Goal: Information Seeking & Learning: Learn about a topic

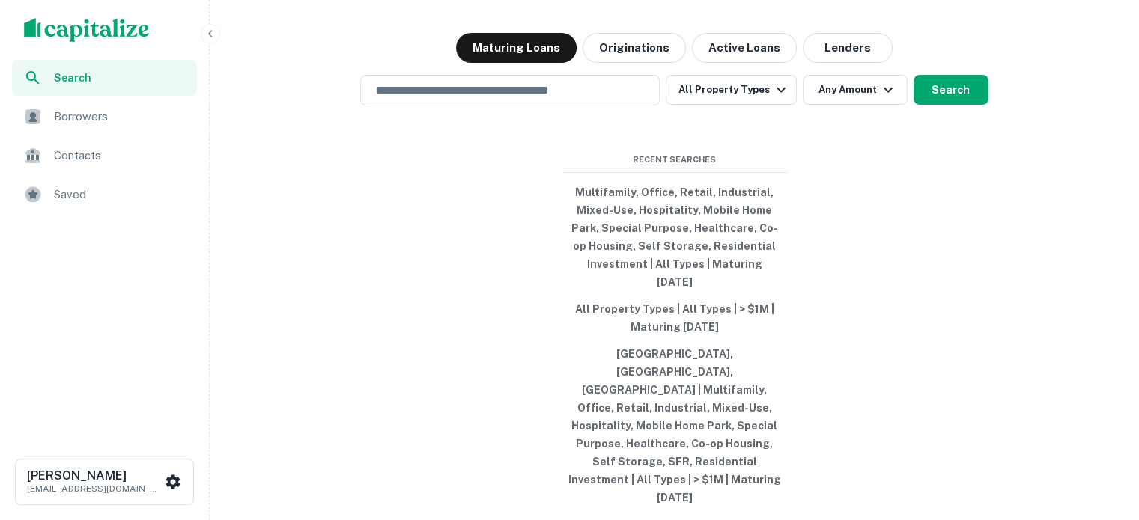
click at [117, 180] on div "Saved" at bounding box center [104, 195] width 185 height 36
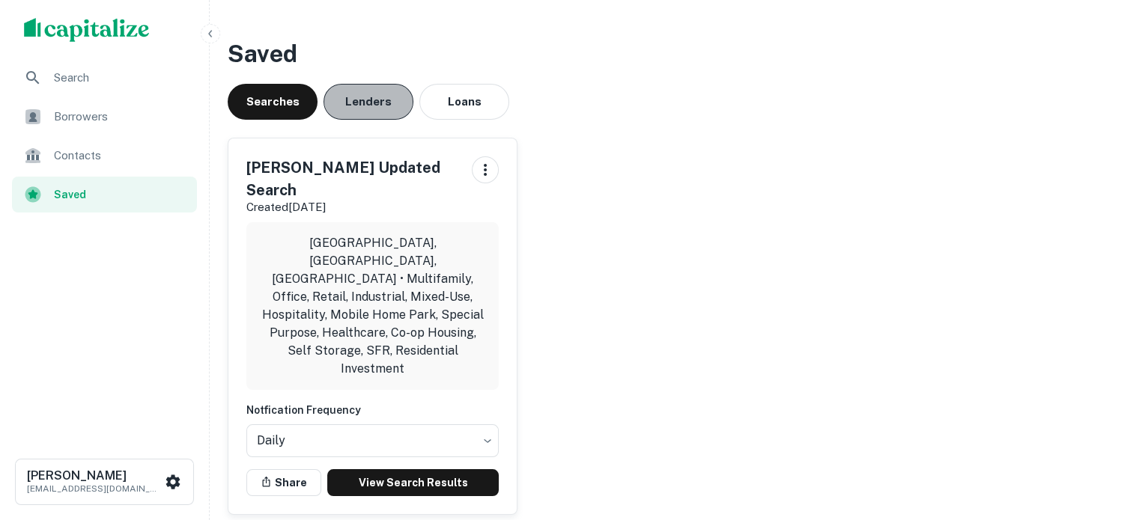
click at [385, 113] on button "Lenders" at bounding box center [368, 102] width 90 height 36
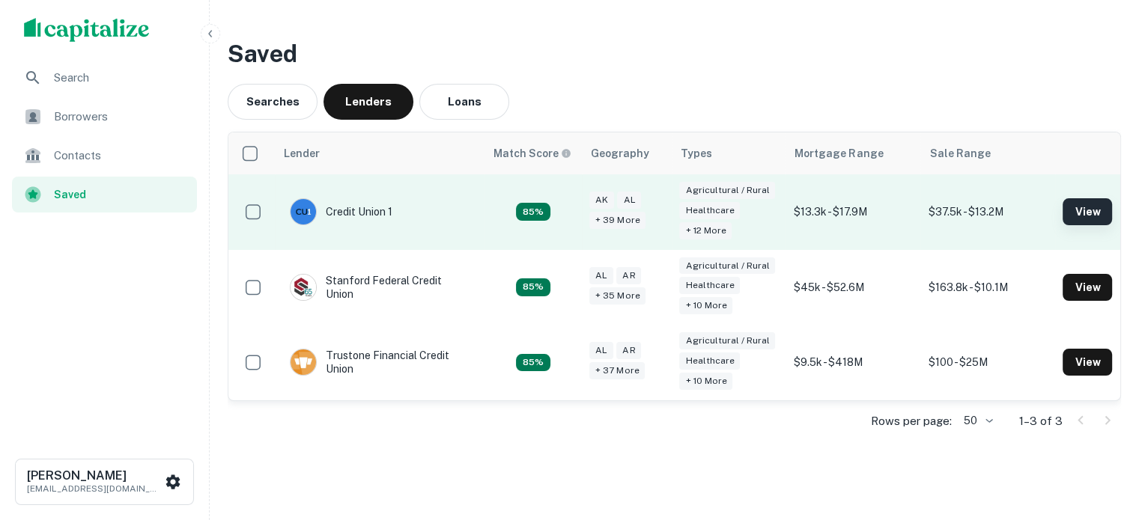
click at [1062, 206] on button "View" at bounding box center [1086, 211] width 49 height 27
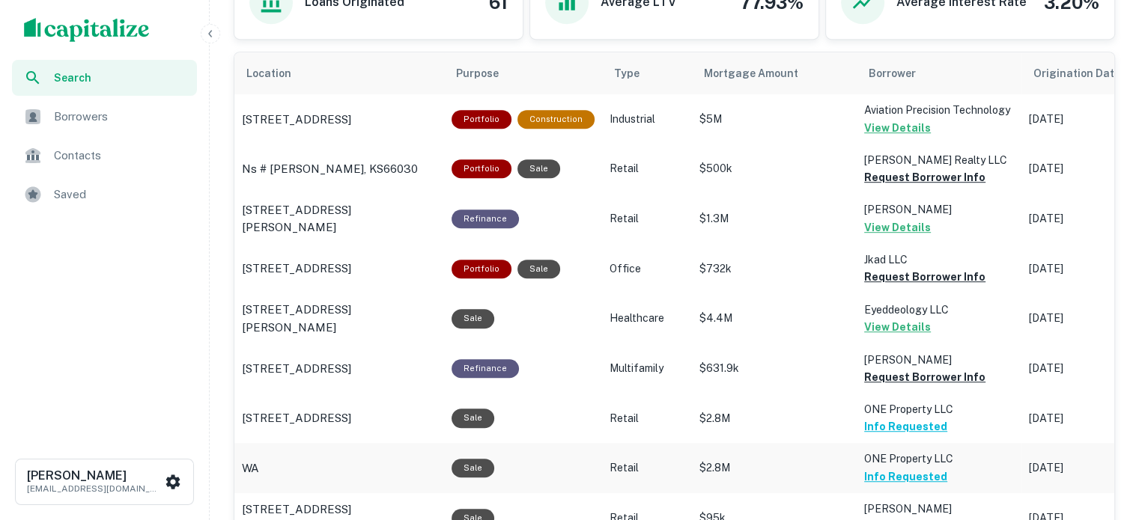
scroll to position [898, 0]
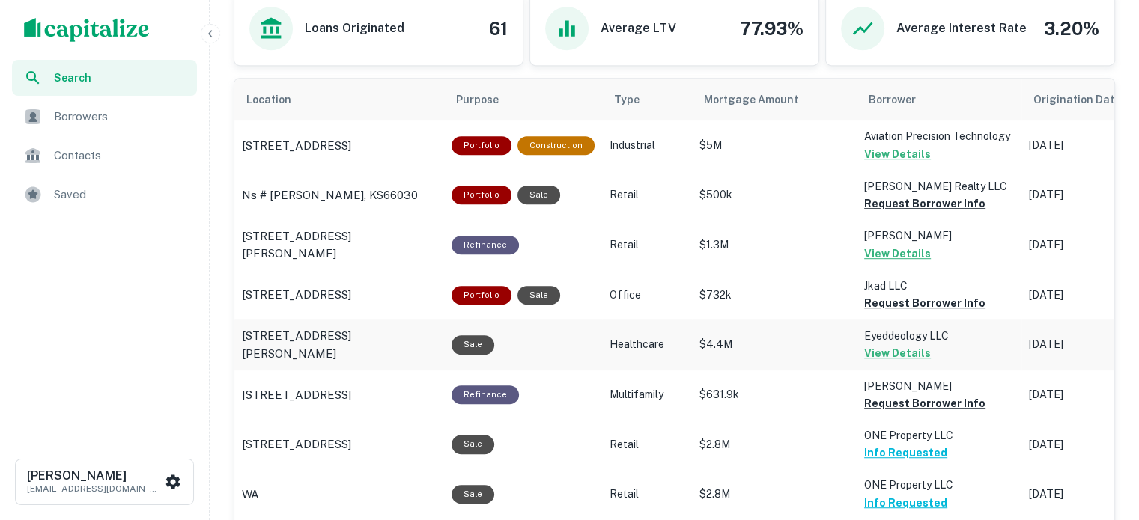
click at [949, 144] on p "Eyeddeology LLC" at bounding box center [939, 136] width 150 height 16
click at [43, 179] on div "Saved" at bounding box center [104, 195] width 185 height 36
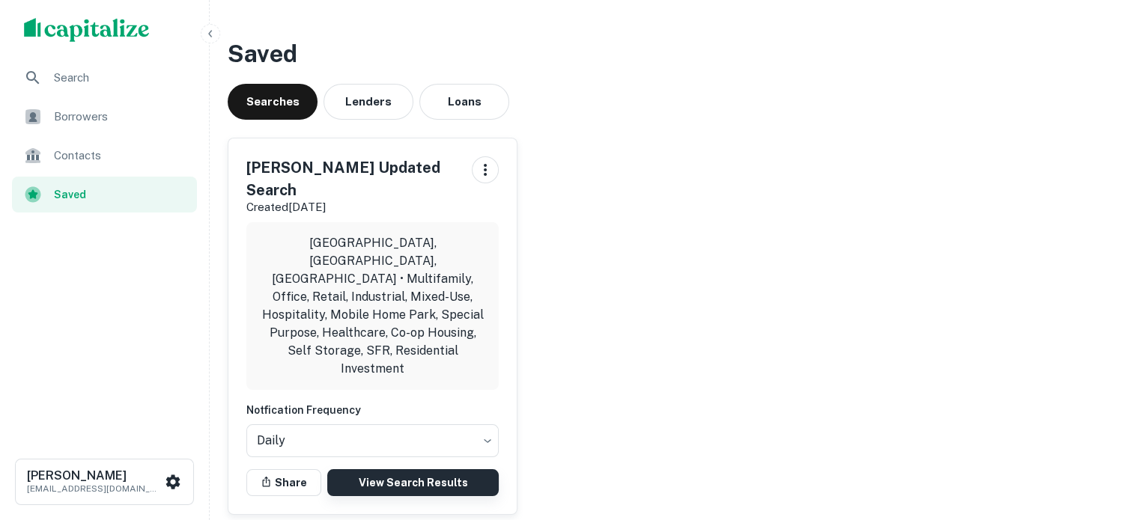
click at [457, 469] on link "View Search Results" at bounding box center [412, 482] width 171 height 27
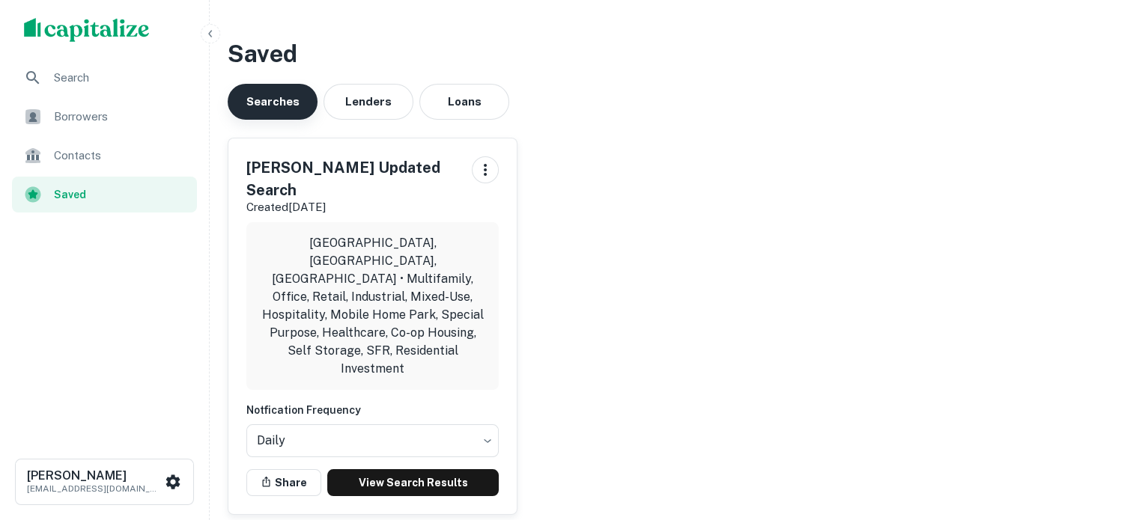
drag, startPoint x: 113, startPoint y: 114, endPoint x: 272, endPoint y: 93, distance: 160.8
click at [113, 114] on span "Borrowers" at bounding box center [121, 117] width 134 height 18
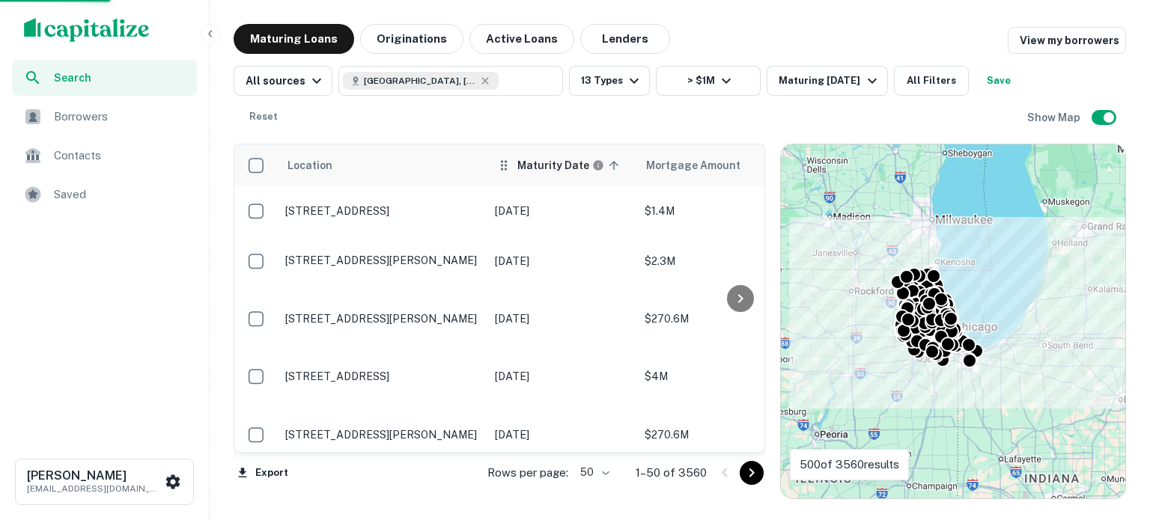
click at [542, 168] on h6 "Maturity Date" at bounding box center [553, 165] width 72 height 16
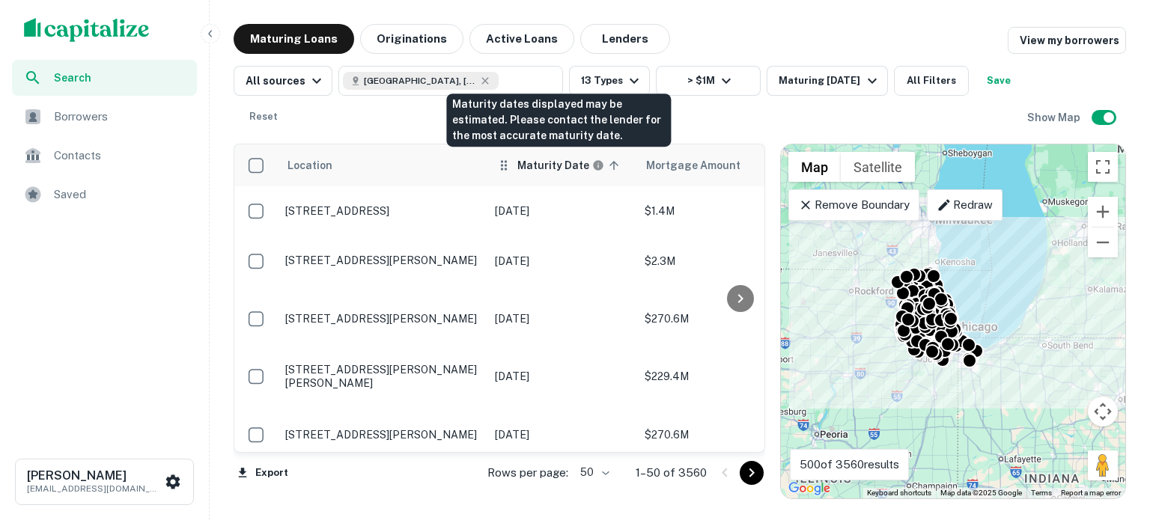
click at [560, 160] on h6 "Maturity Date" at bounding box center [553, 165] width 72 height 16
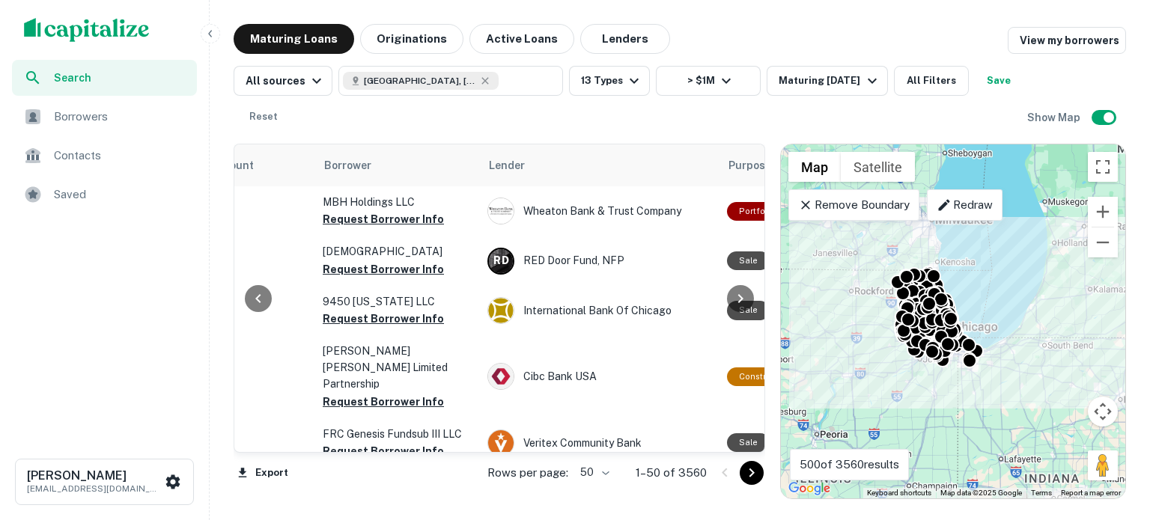
scroll to position [0, 481]
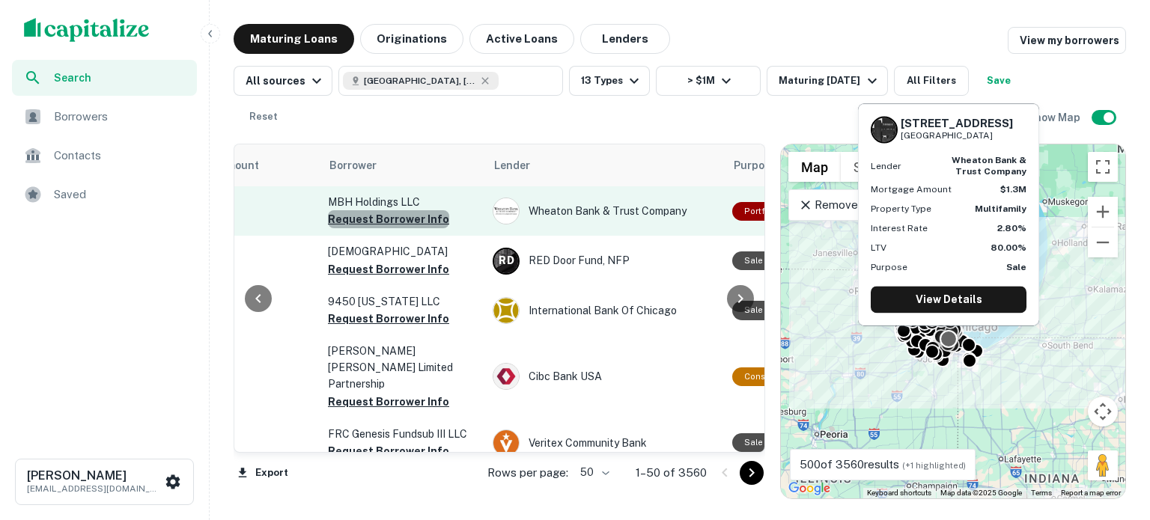
click at [388, 215] on button "Request Borrower Info" at bounding box center [388, 219] width 121 height 18
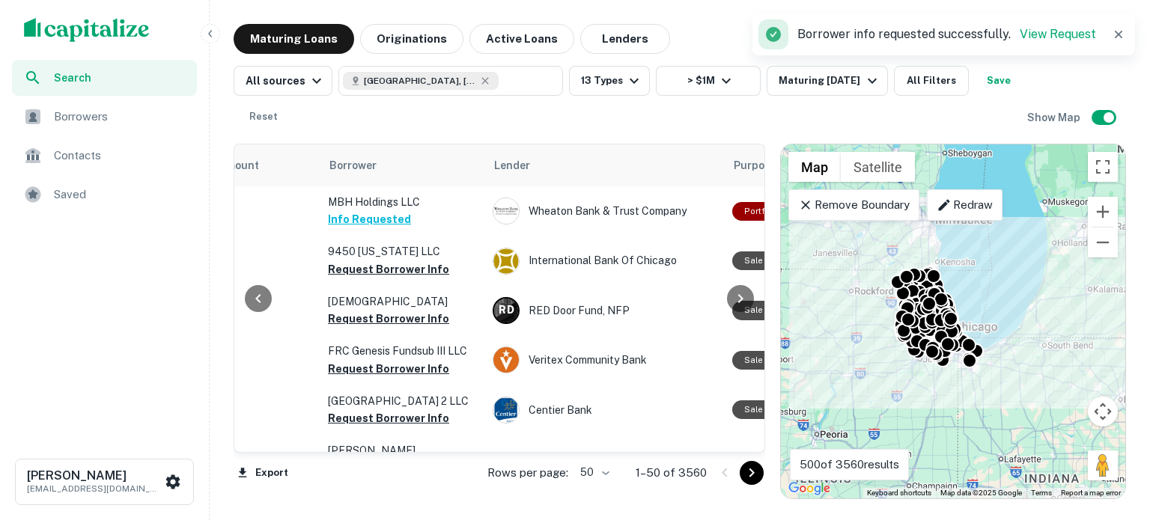
click at [412, 454] on div "Export Rows per page: 50 ** 1–50 of 3560" at bounding box center [499, 473] width 531 height 40
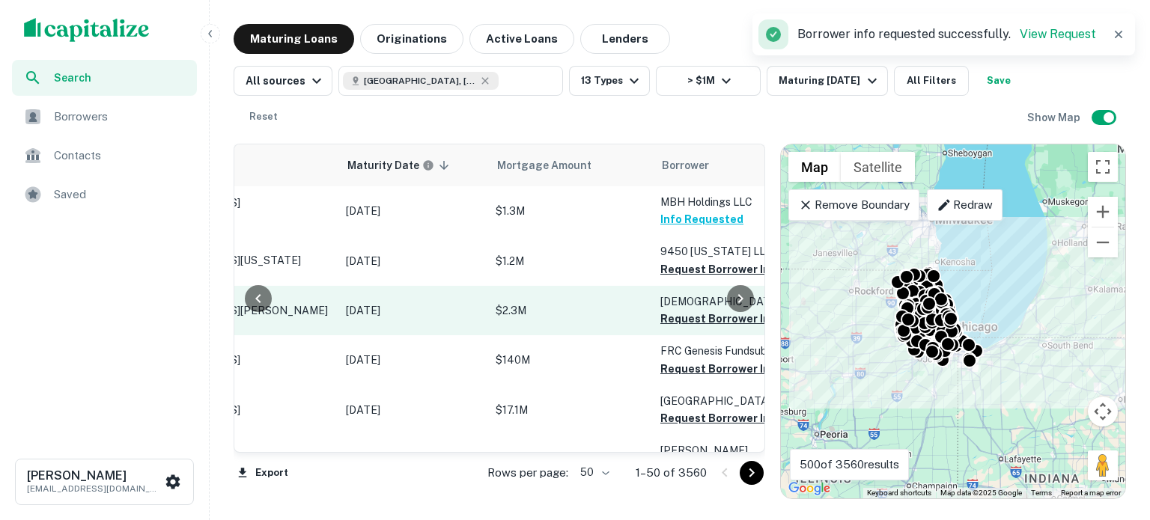
scroll to position [0, 157]
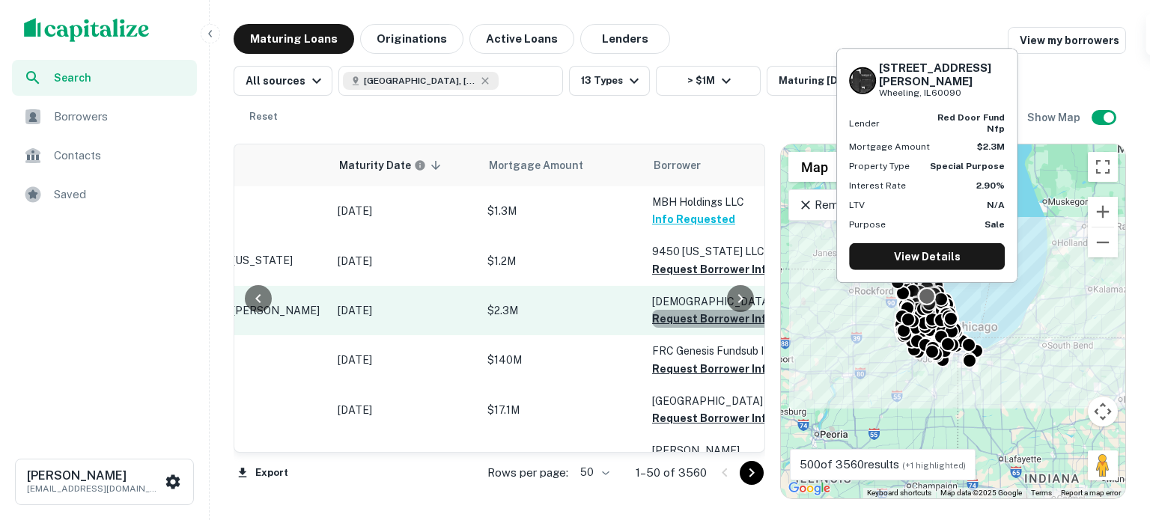
click at [663, 328] on button "Request Borrower Info" at bounding box center [712, 319] width 121 height 18
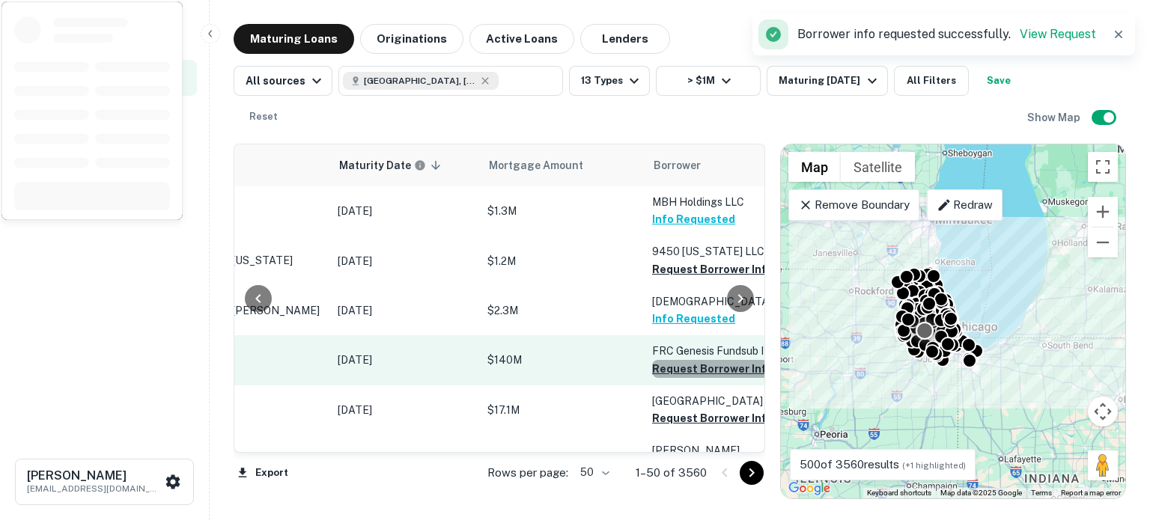
click at [664, 378] on button "Request Borrower Info" at bounding box center [712, 369] width 121 height 18
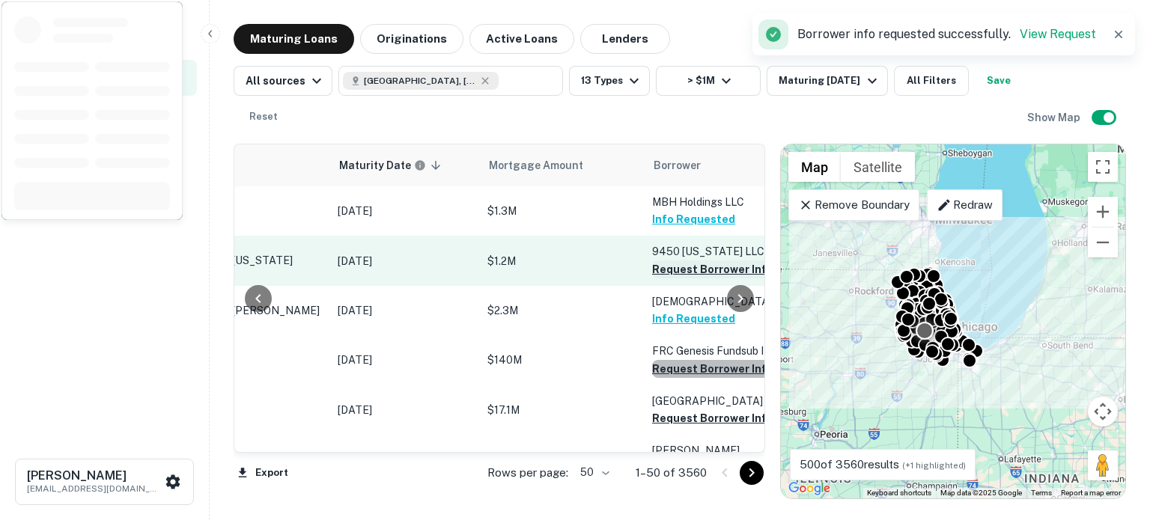
click at [665, 266] on button "Request Borrower Info" at bounding box center [712, 269] width 121 height 18
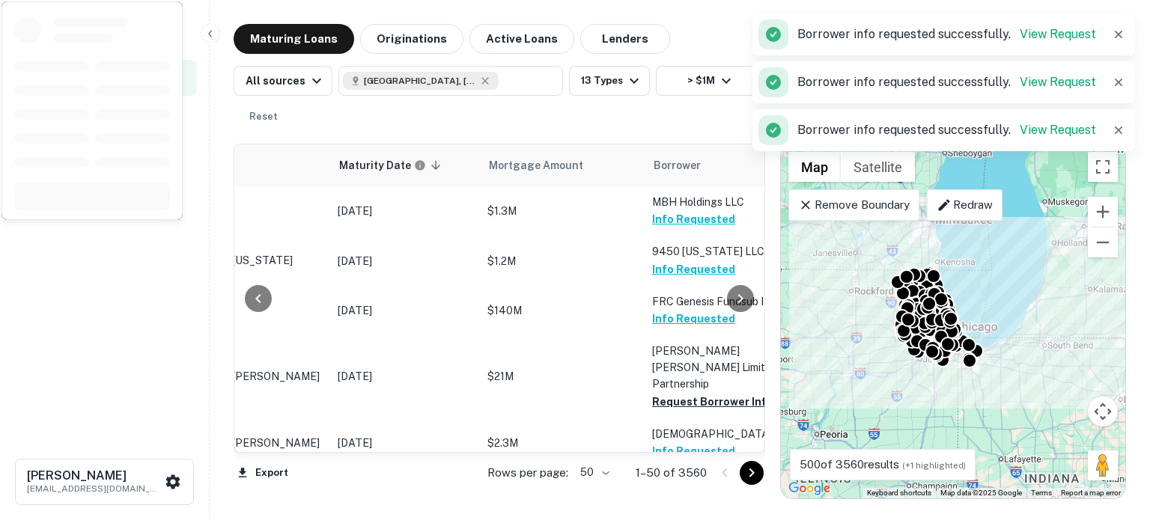
scroll to position [374, 157]
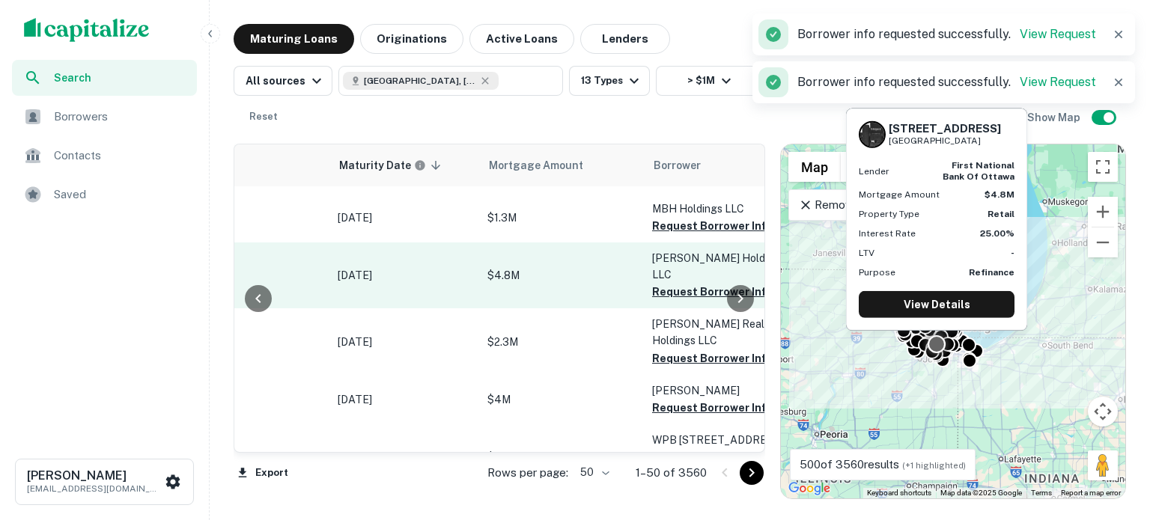
click at [661, 290] on button "Request Borrower Info" at bounding box center [712, 292] width 121 height 18
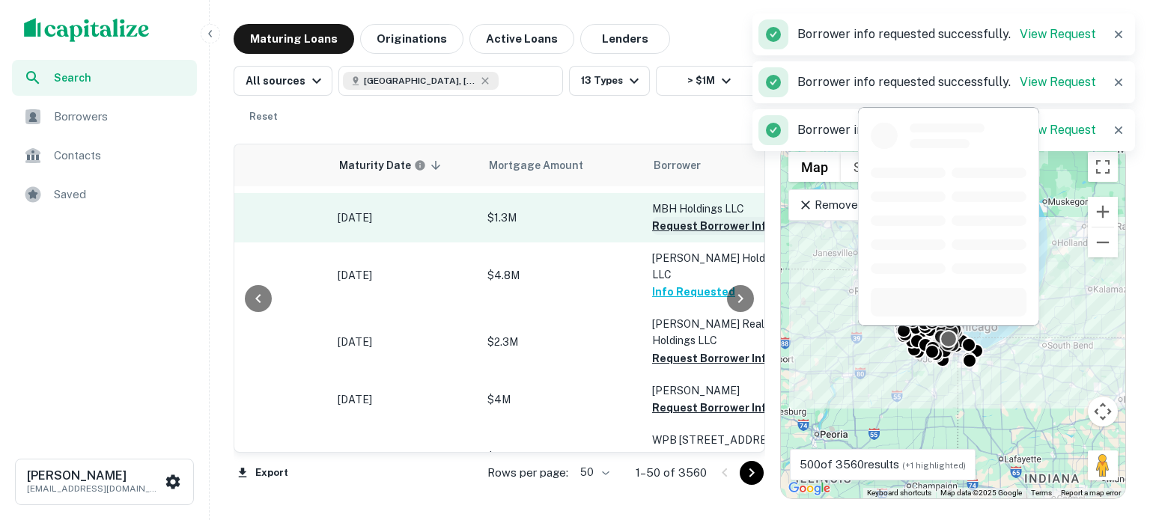
click at [675, 235] on button "Request Borrower Info" at bounding box center [712, 226] width 121 height 18
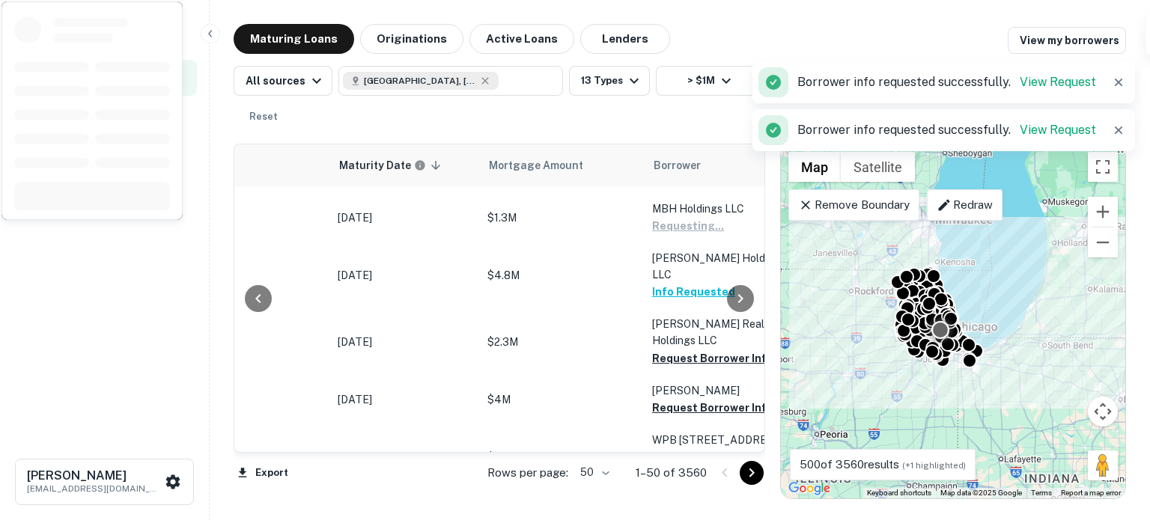
click at [694, 186] on button "Request Borrower Info" at bounding box center [712, 177] width 121 height 18
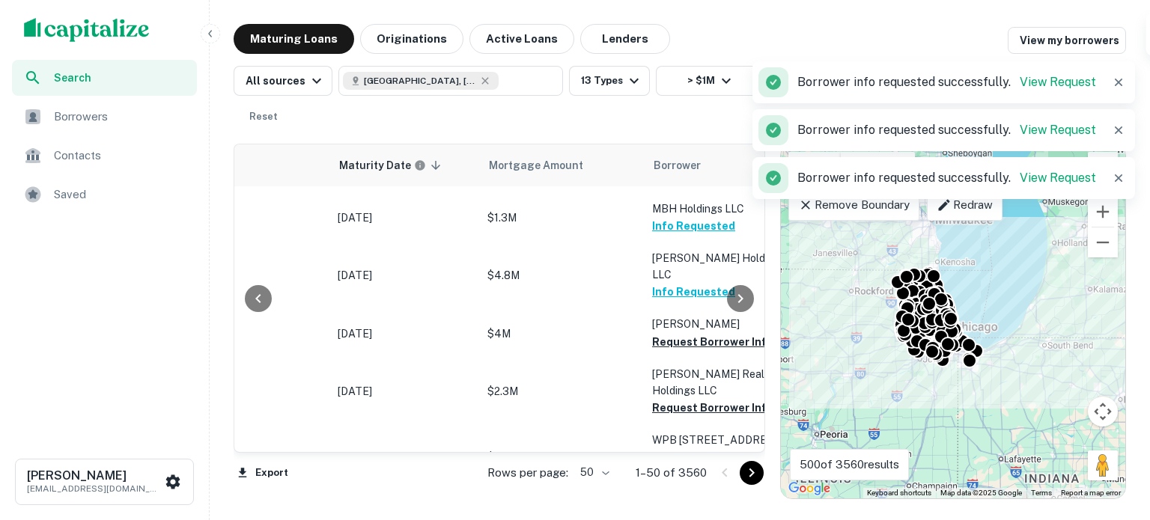
click at [609, 472] on body "Search Borrowers Contacts Saved Roman Devdyuk roman.devdyuk@marcusmillichap.com…" at bounding box center [575, 260] width 1150 height 520
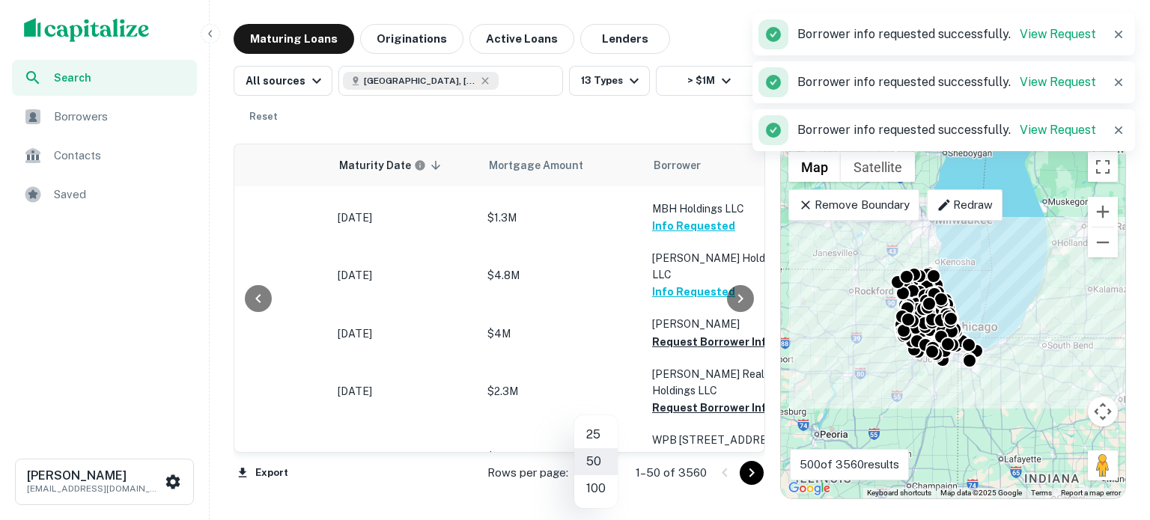
click at [603, 493] on li "100" at bounding box center [595, 488] width 43 height 27
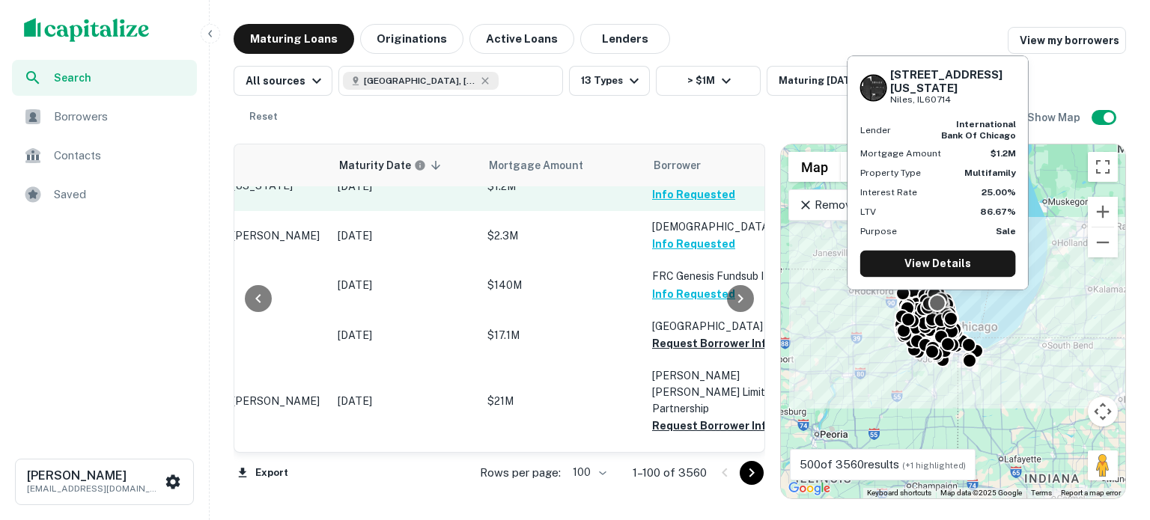
scroll to position [150, 157]
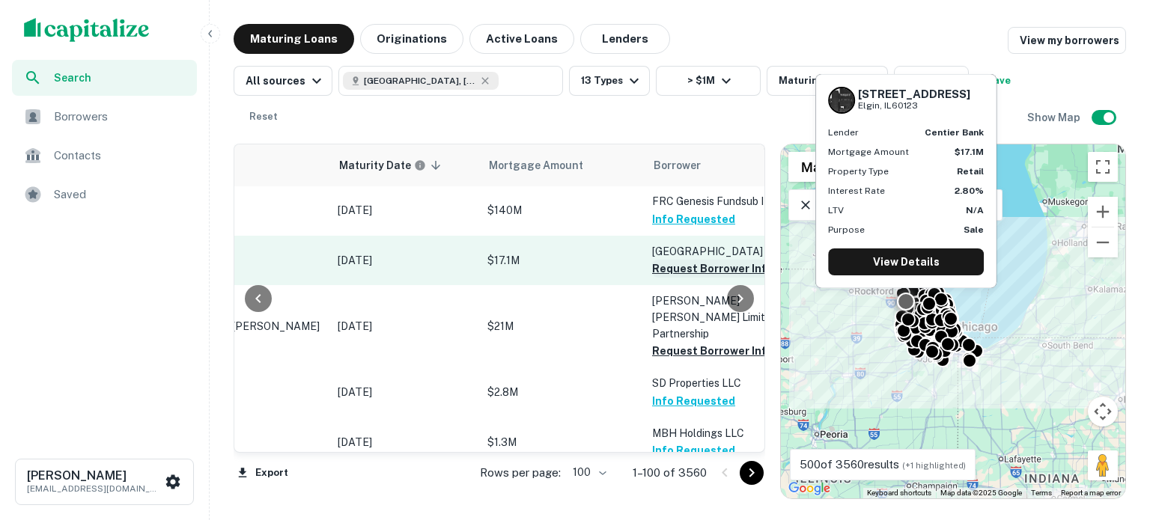
click at [663, 278] on button "Request Borrower Info" at bounding box center [712, 269] width 121 height 18
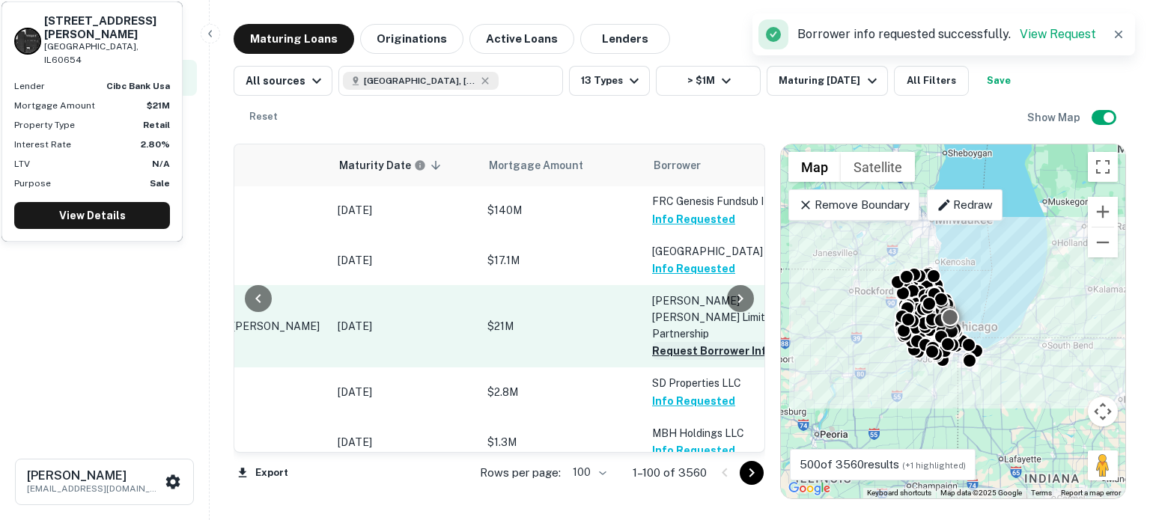
click at [664, 360] on button "Request Borrower Info" at bounding box center [712, 351] width 121 height 18
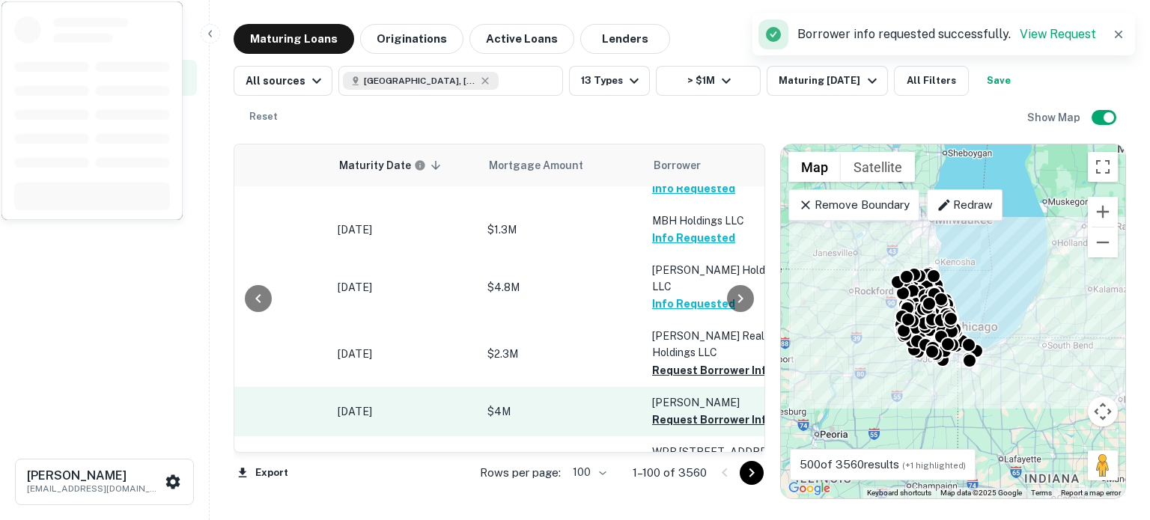
scroll to position [374, 157]
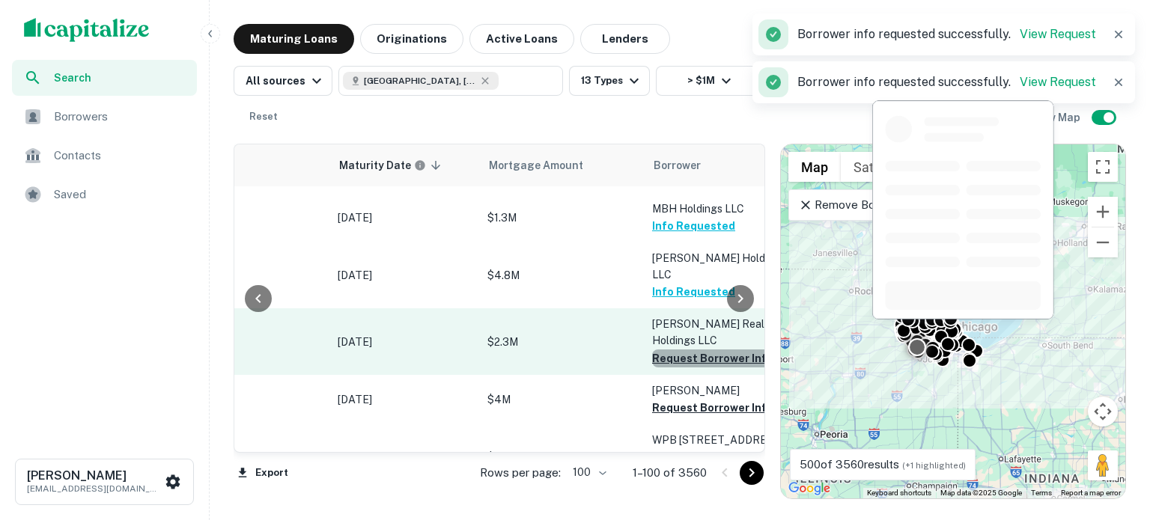
click at [679, 359] on button "Request Borrower Info" at bounding box center [712, 359] width 121 height 18
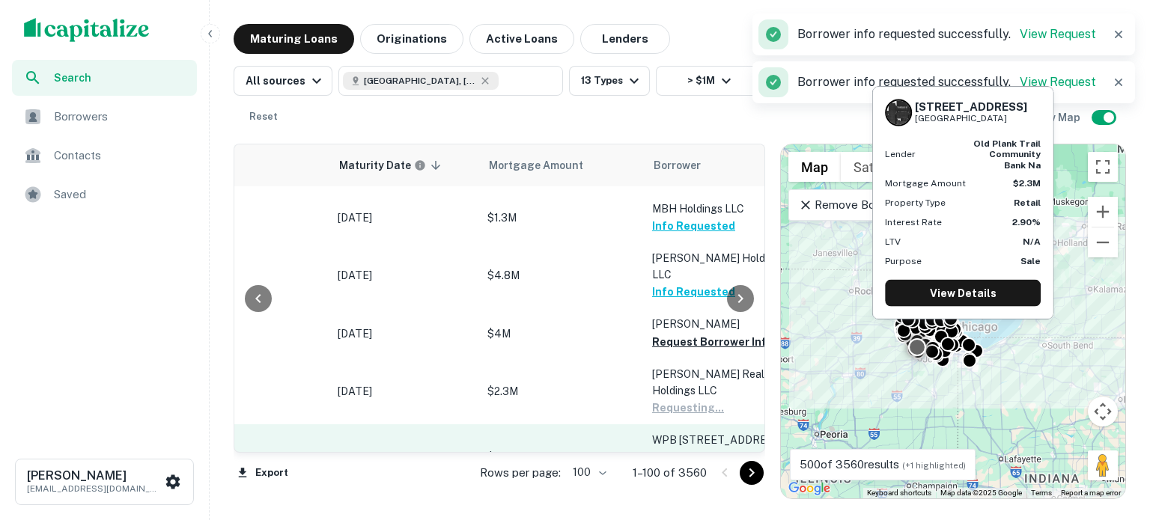
scroll to position [449, 157]
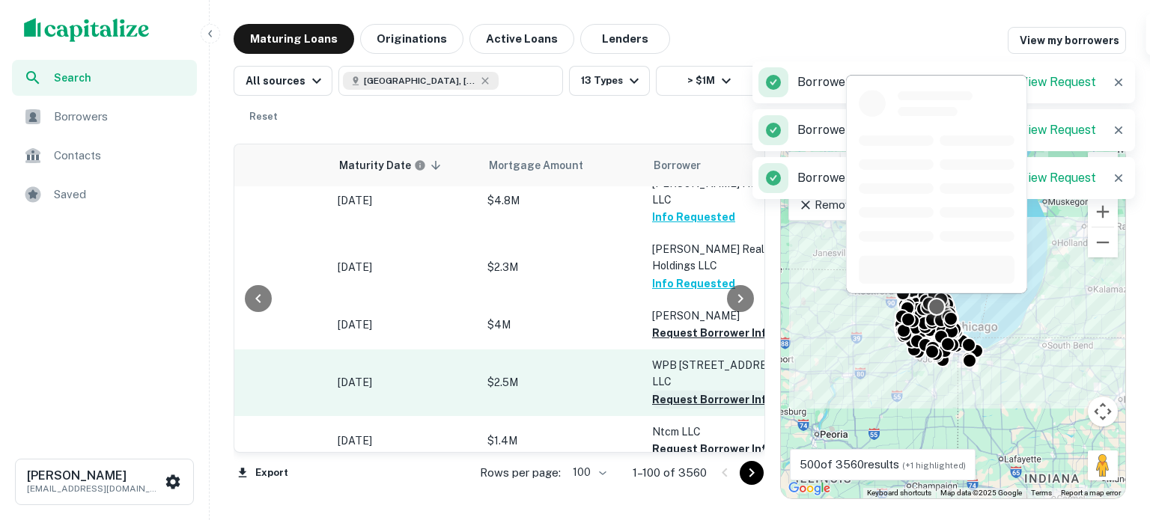
click at [683, 391] on button "Request Borrower Info" at bounding box center [712, 400] width 121 height 18
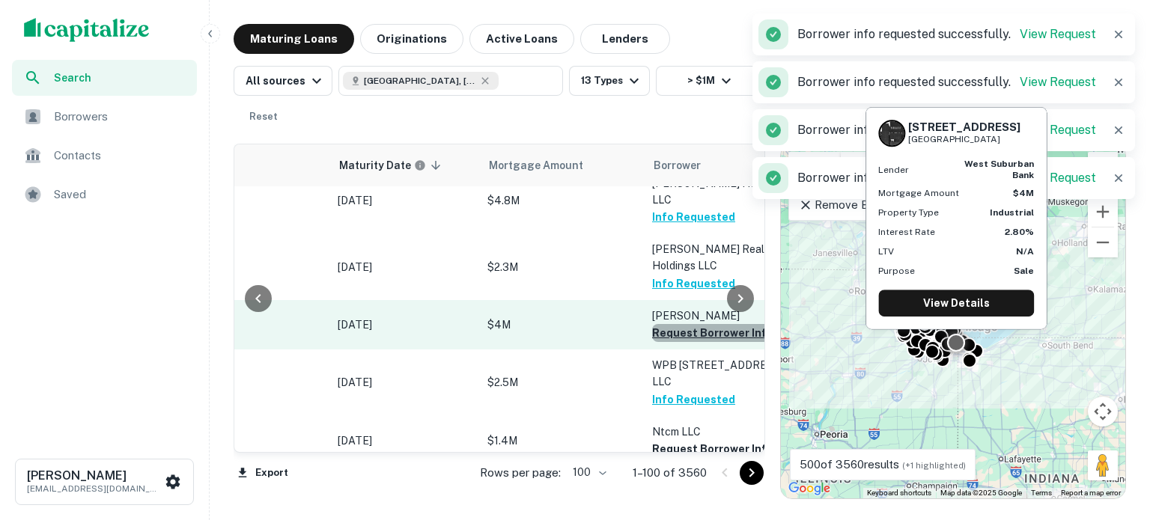
click at [704, 329] on button "Request Borrower Info" at bounding box center [712, 333] width 121 height 18
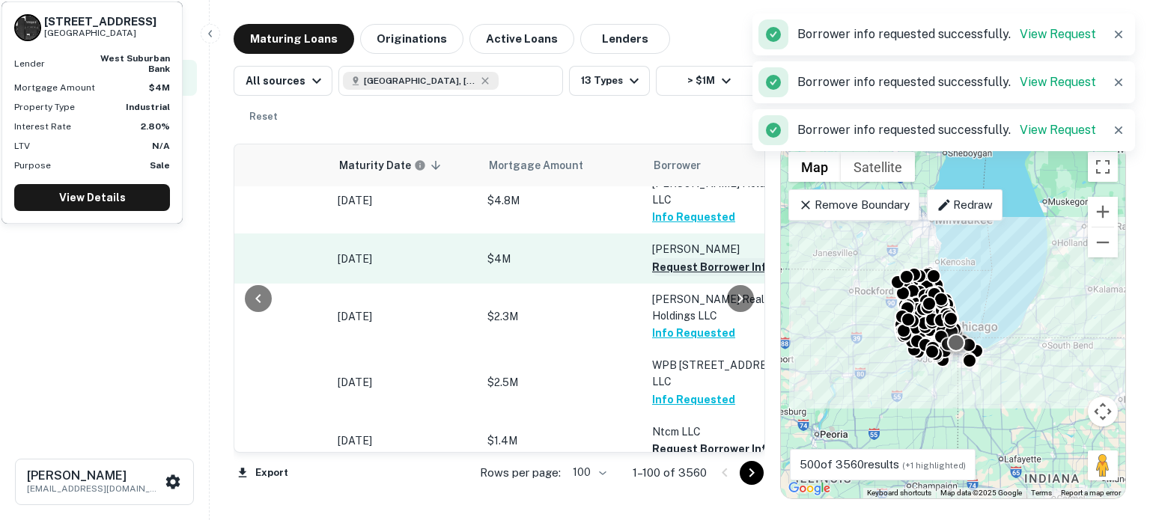
click at [712, 264] on button "Request Borrower Info" at bounding box center [712, 267] width 121 height 18
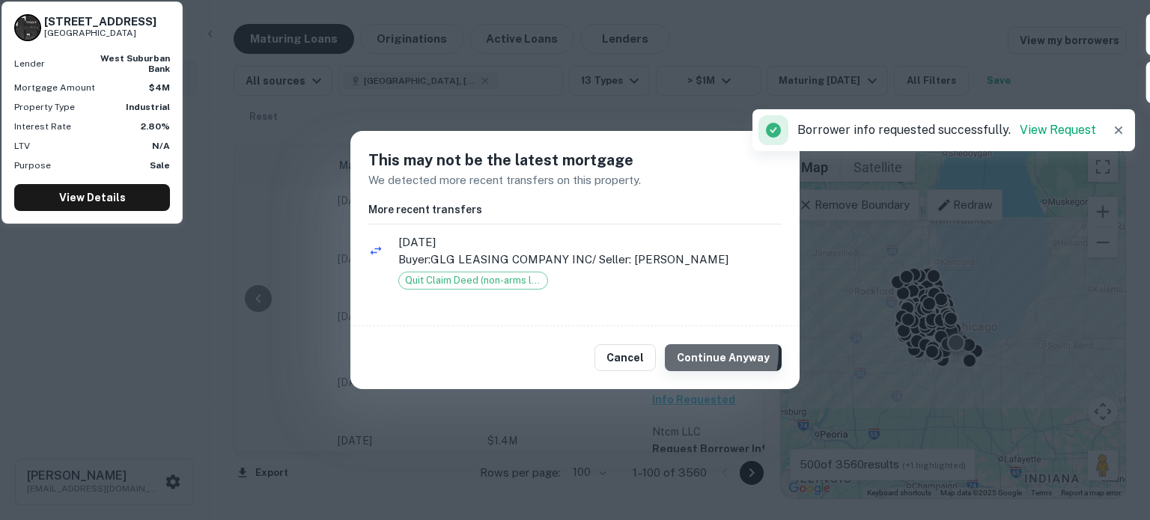
click at [698, 353] on button "Continue Anyway" at bounding box center [723, 357] width 117 height 27
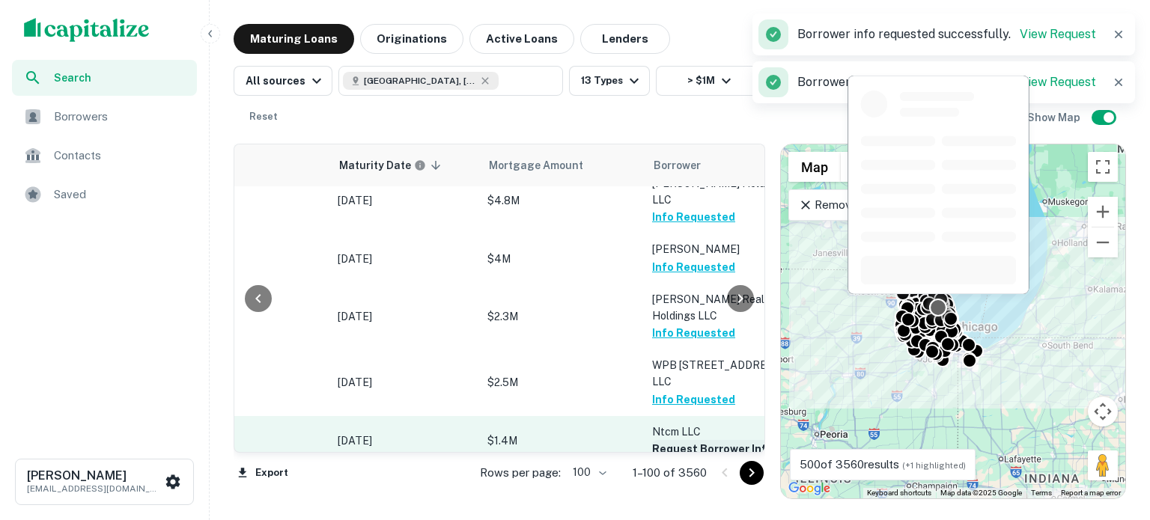
click at [679, 440] on button "Request Borrower Info" at bounding box center [712, 449] width 121 height 18
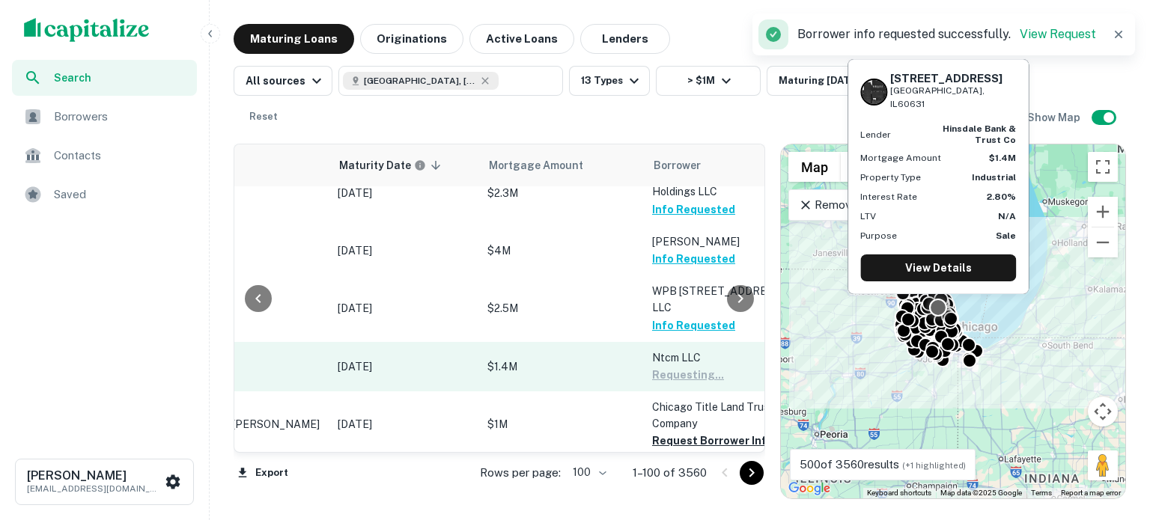
scroll to position [524, 157]
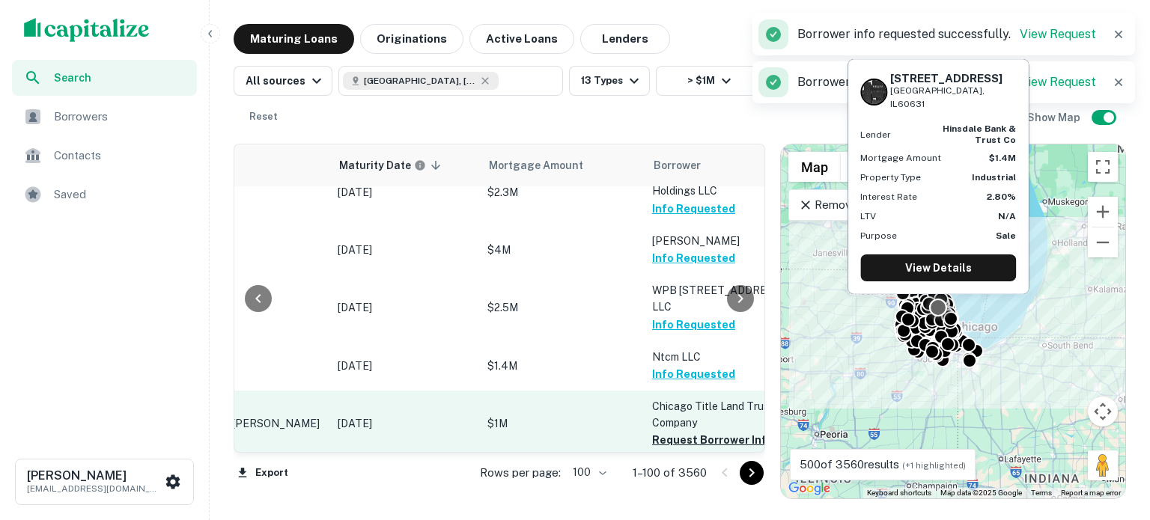
click at [674, 431] on button "Request Borrower Info" at bounding box center [712, 440] width 121 height 18
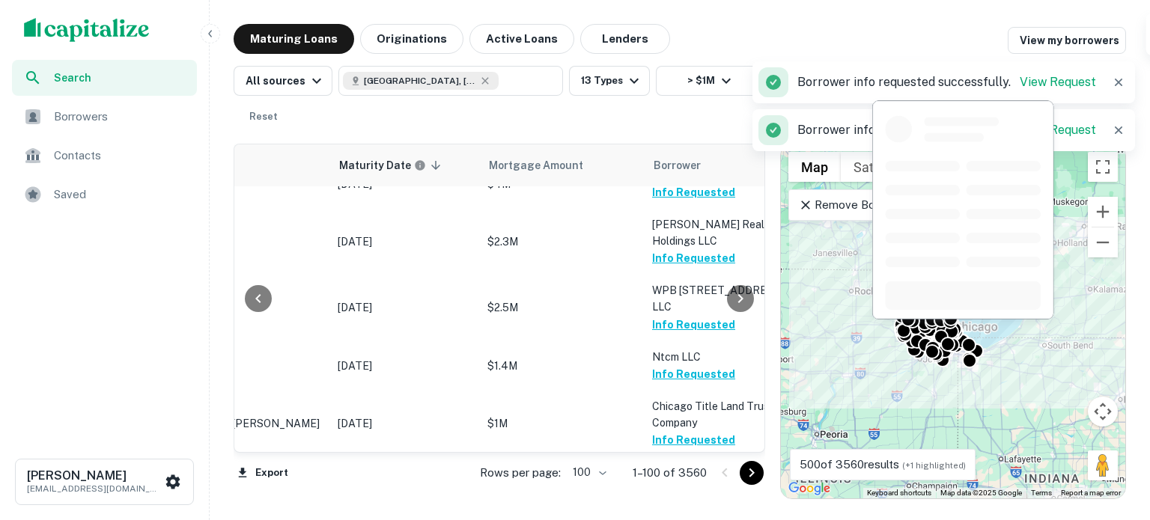
scroll to position [674, 157]
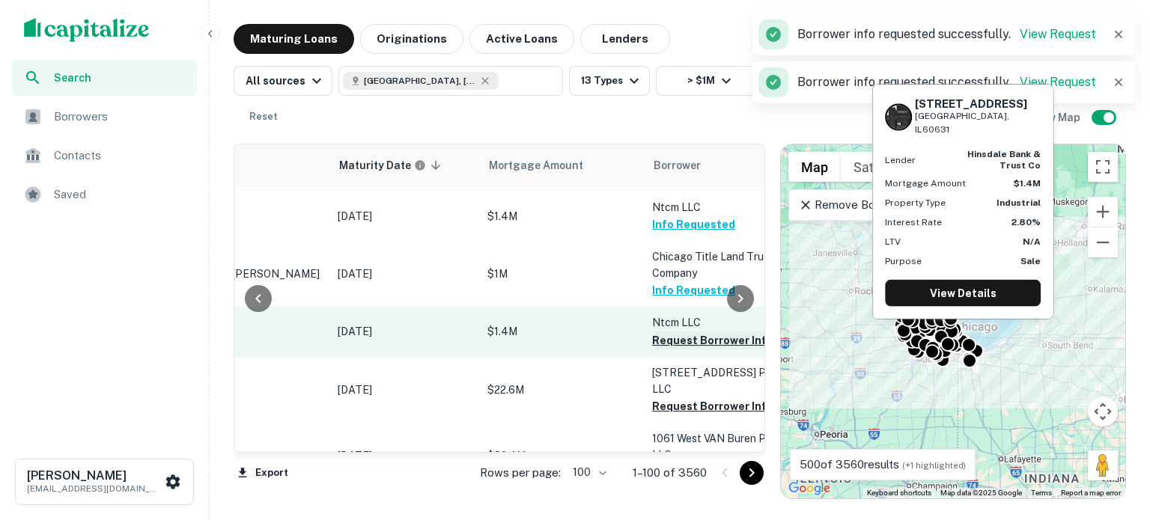
click at [683, 332] on button "Request Borrower Info" at bounding box center [712, 341] width 121 height 18
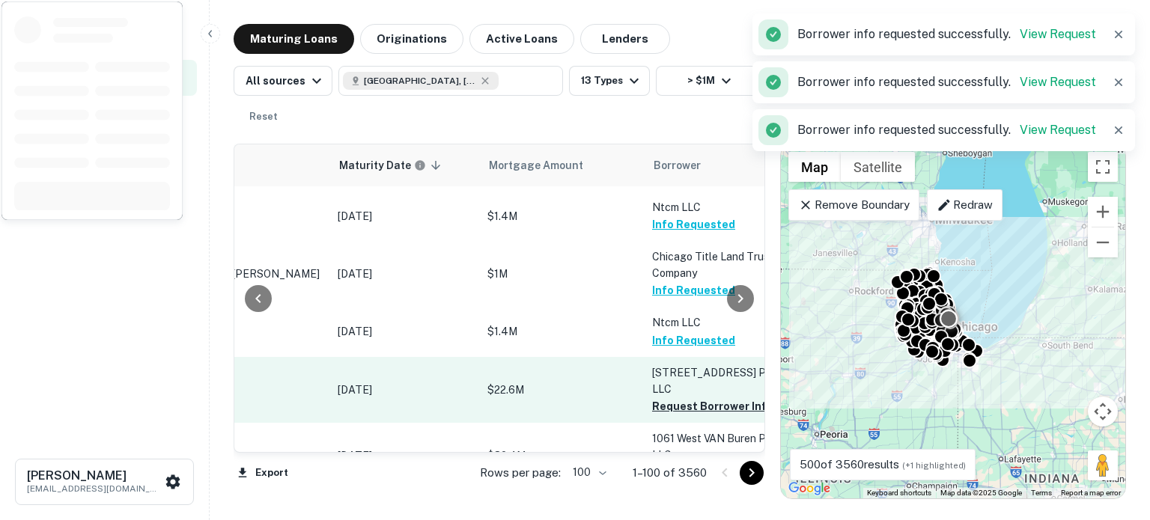
click at [671, 397] on button "Request Borrower Info" at bounding box center [712, 406] width 121 height 18
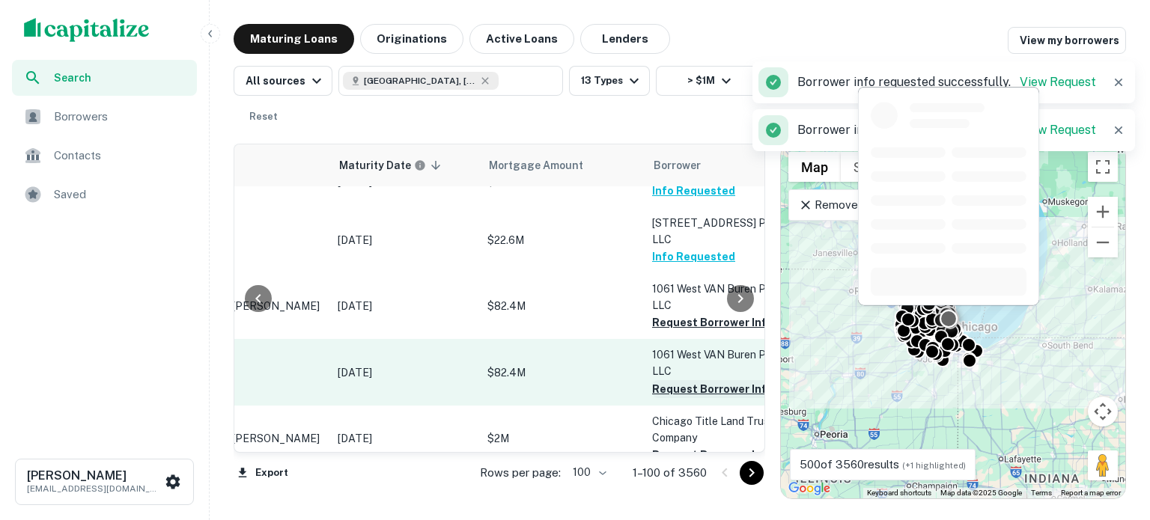
click at [699, 380] on button "Request Borrower Info" at bounding box center [712, 389] width 121 height 18
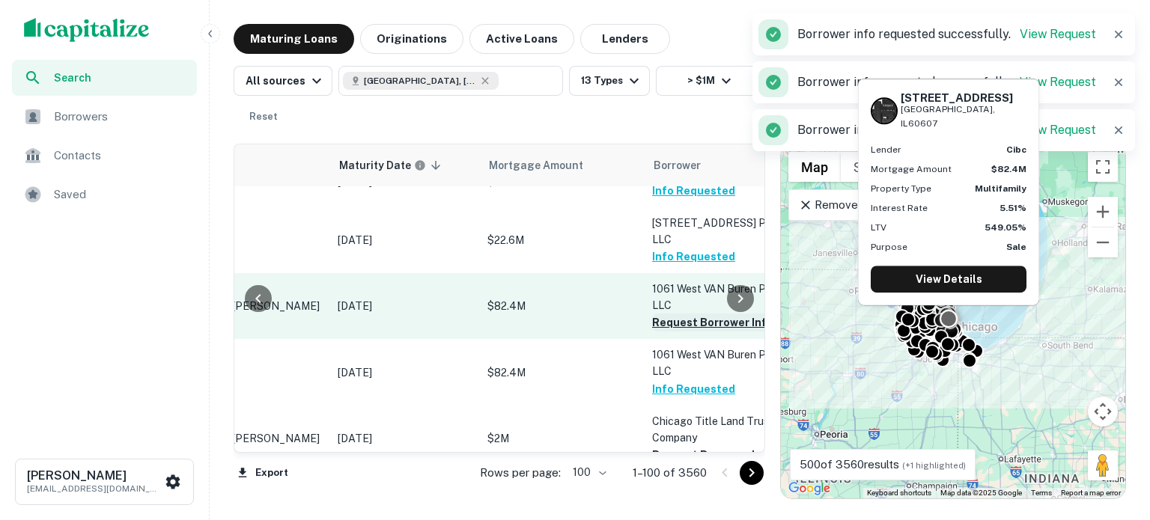
click at [713, 314] on button "Request Borrower Info" at bounding box center [712, 323] width 121 height 18
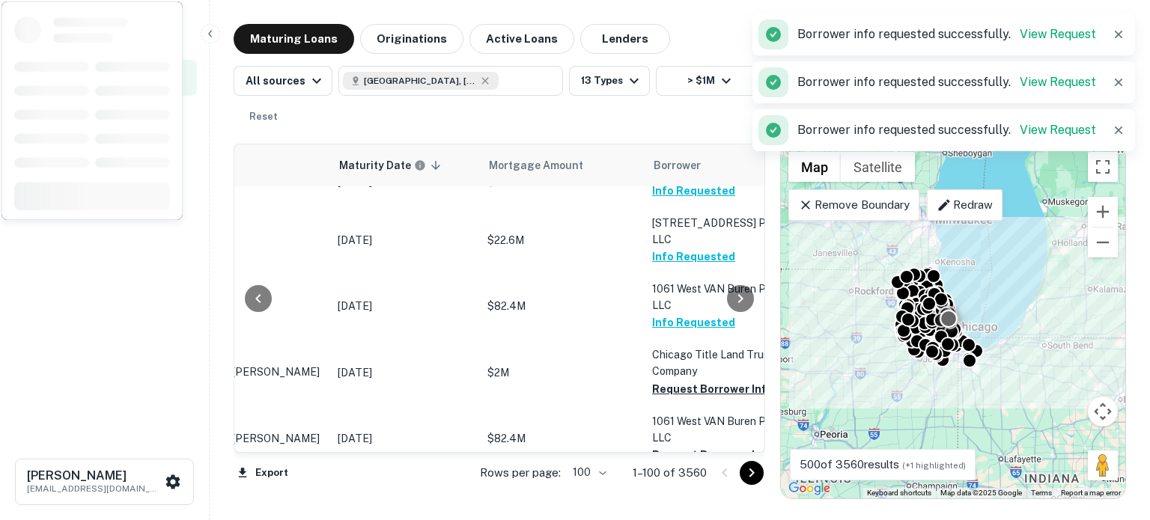
scroll to position [898, 157]
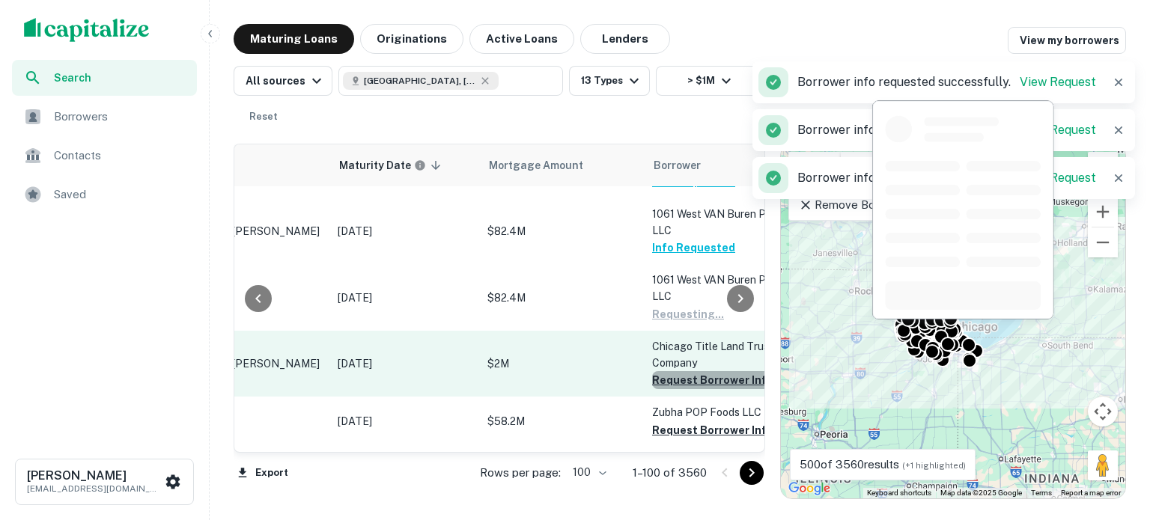
click at [689, 371] on button "Request Borrower Info" at bounding box center [712, 380] width 121 height 18
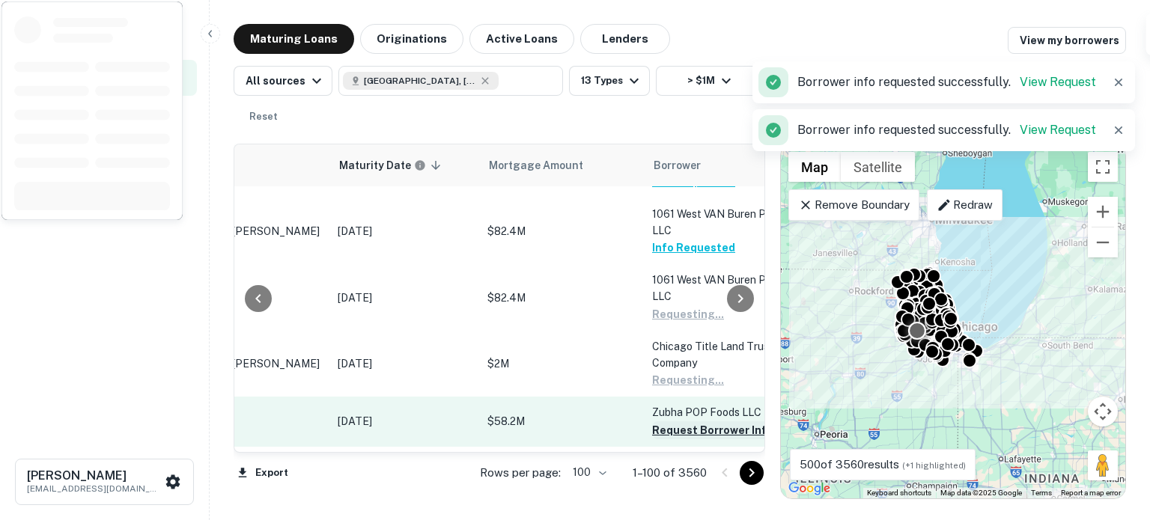
click at [688, 421] on button "Request Borrower Info" at bounding box center [712, 430] width 121 height 18
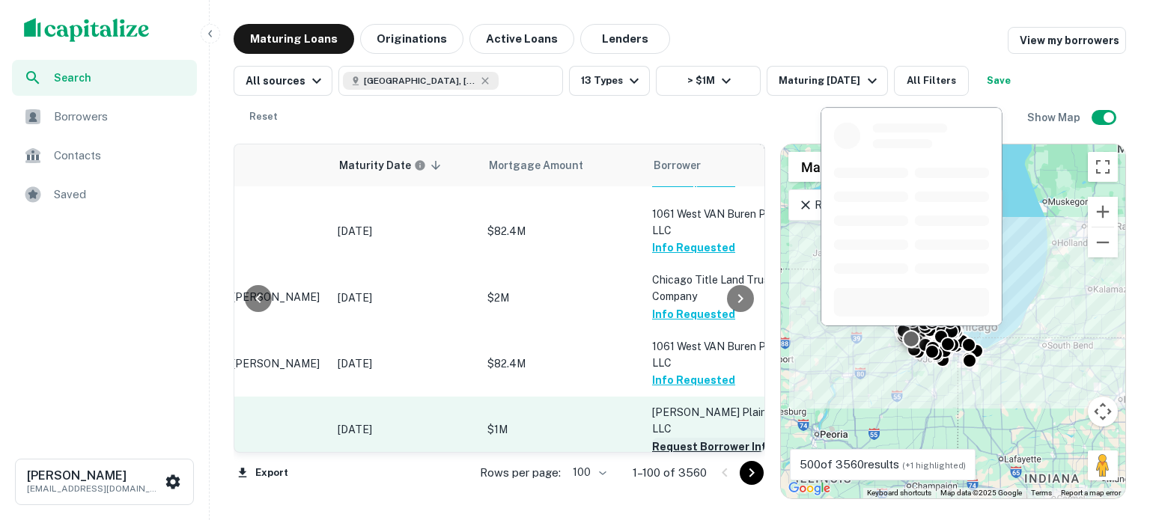
click at [711, 438] on button "Request Borrower Info" at bounding box center [712, 447] width 121 height 18
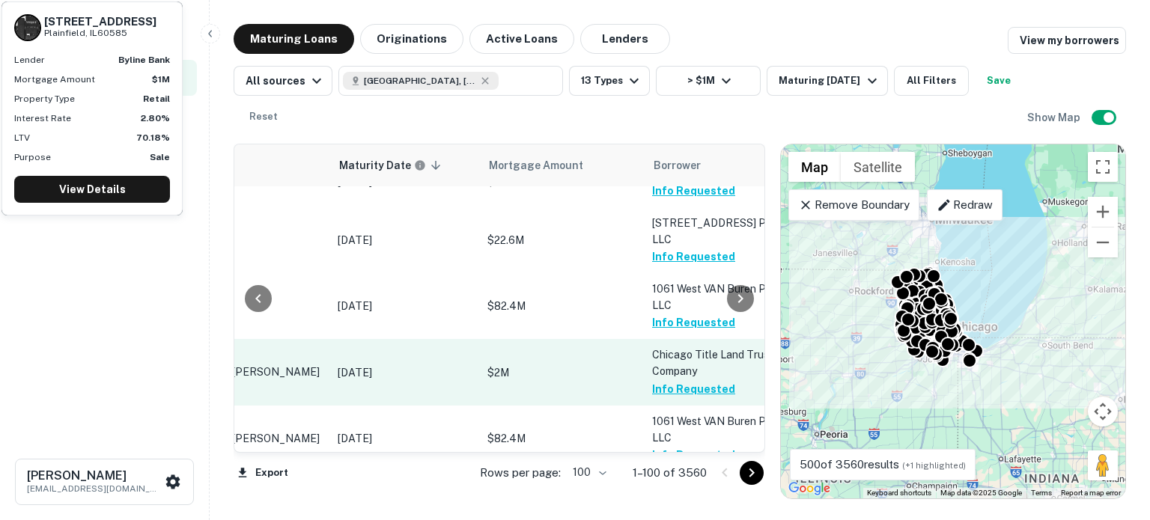
scroll to position [973, 157]
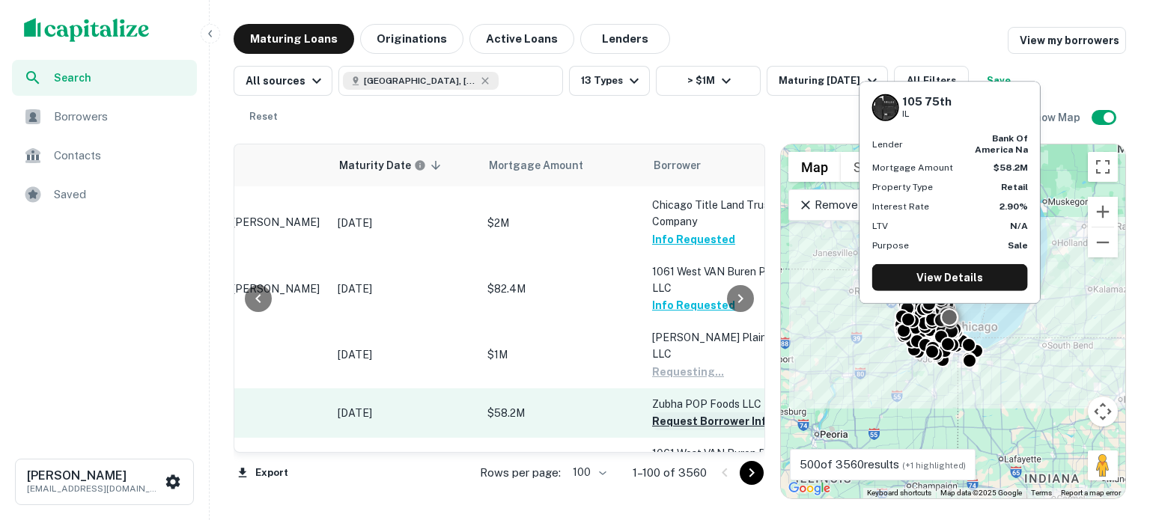
click at [692, 412] on button "Request Borrower Info" at bounding box center [712, 421] width 121 height 18
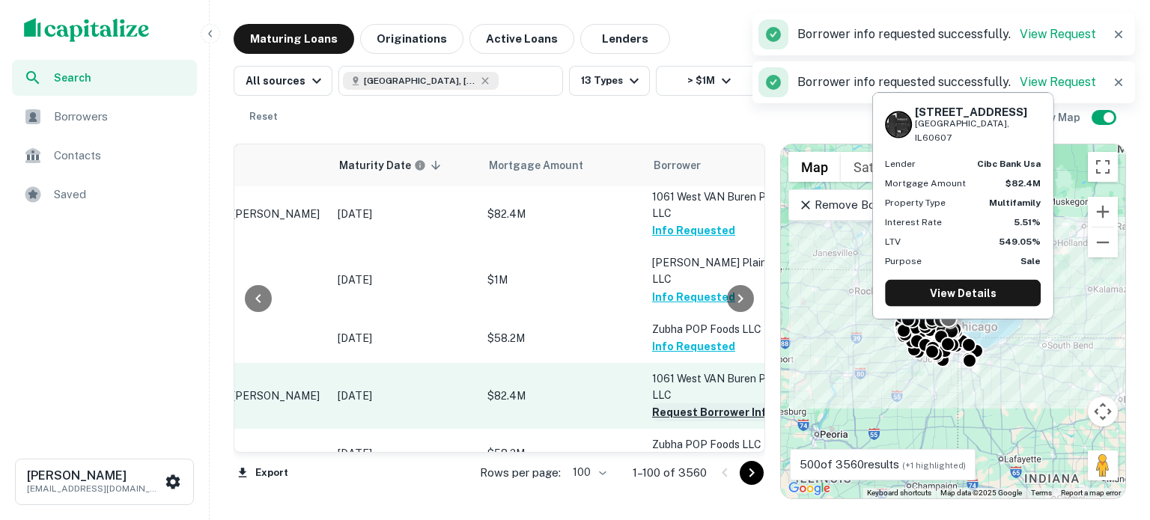
click at [686, 403] on button "Request Borrower Info" at bounding box center [712, 412] width 121 height 18
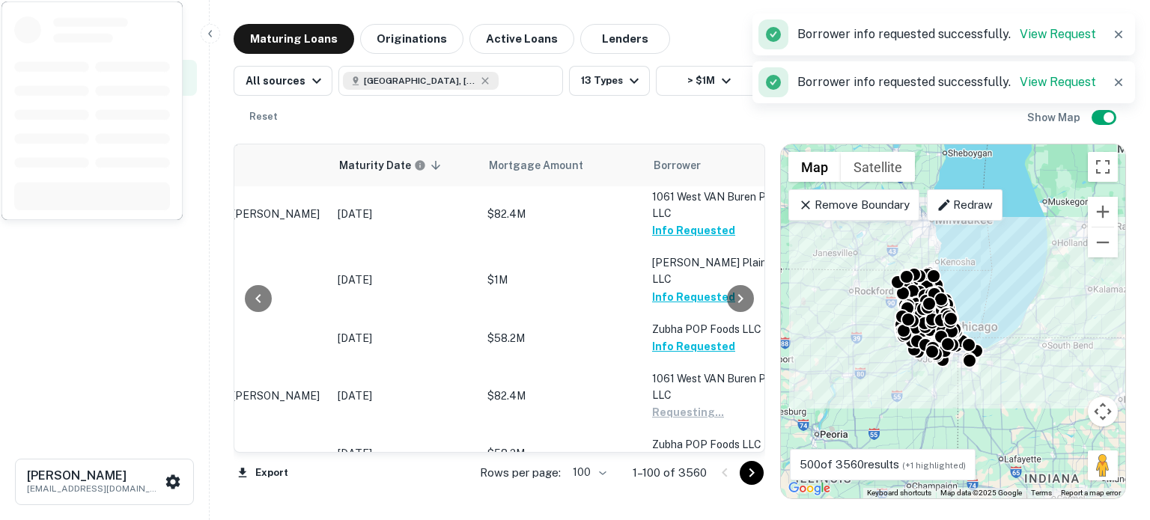
scroll to position [1198, 157]
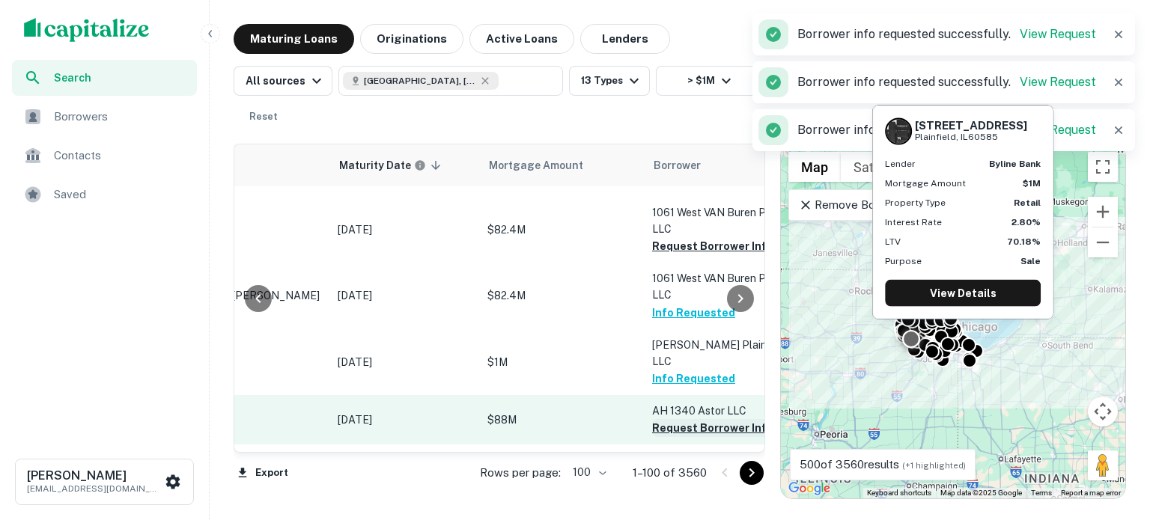
click at [675, 419] on button "Request Borrower Info" at bounding box center [712, 428] width 121 height 18
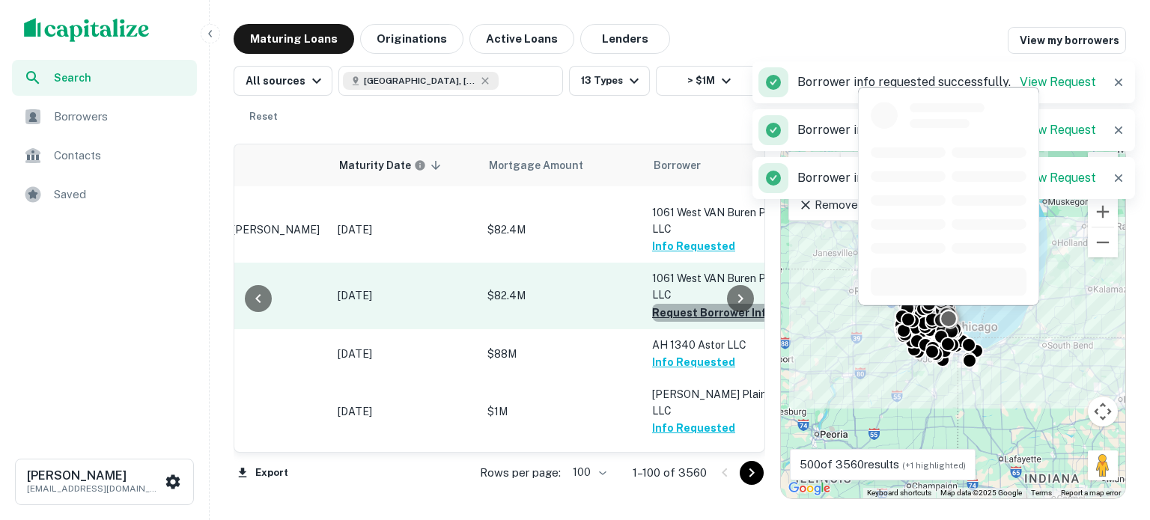
click at [719, 304] on button "Request Borrower Info" at bounding box center [712, 313] width 121 height 18
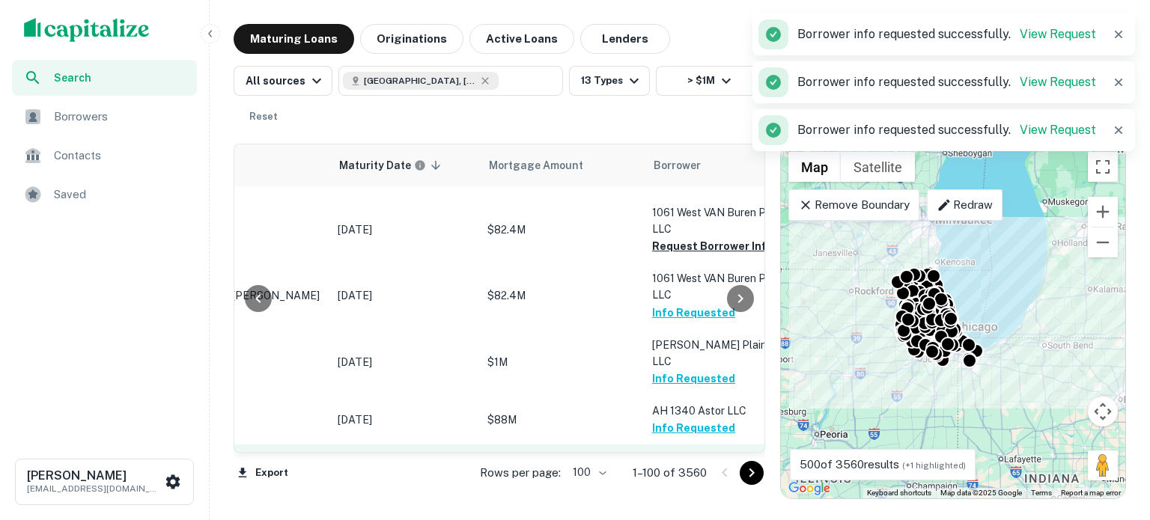
scroll to position [1347, 157]
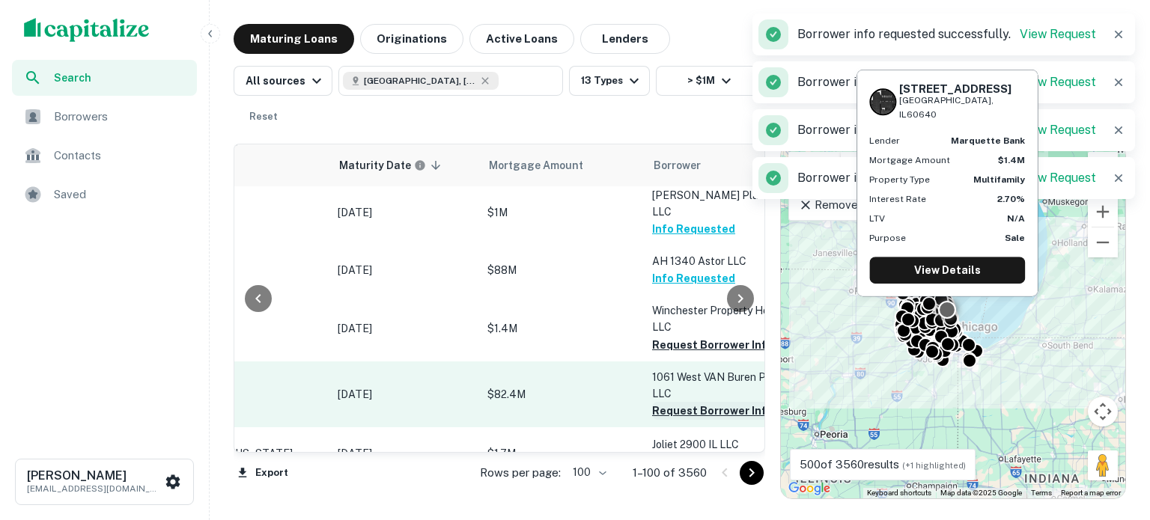
click at [703, 336] on button "Request Borrower Info" at bounding box center [712, 345] width 121 height 18
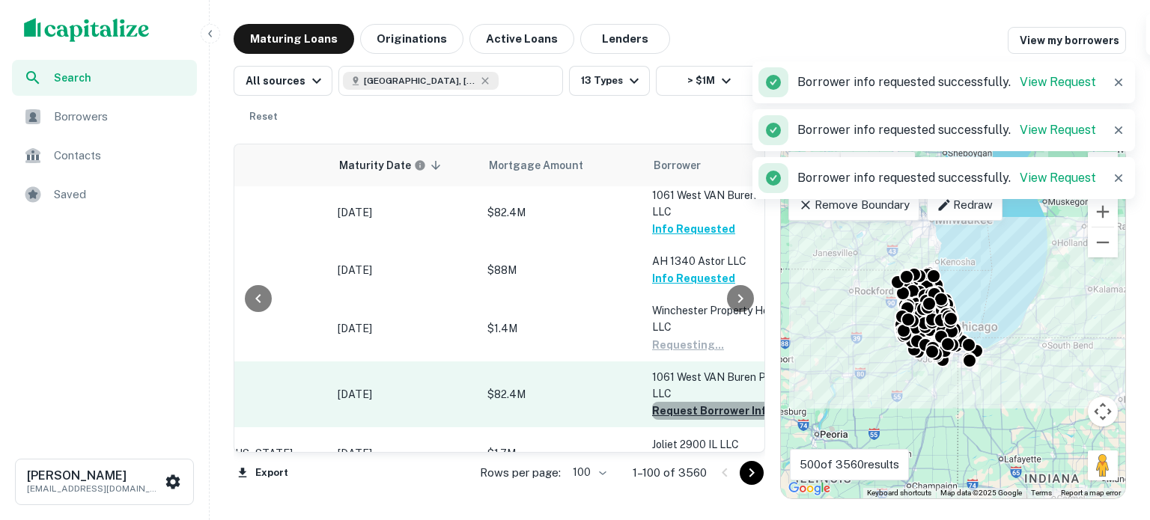
click at [686, 402] on button "Request Borrower Info" at bounding box center [712, 411] width 121 height 18
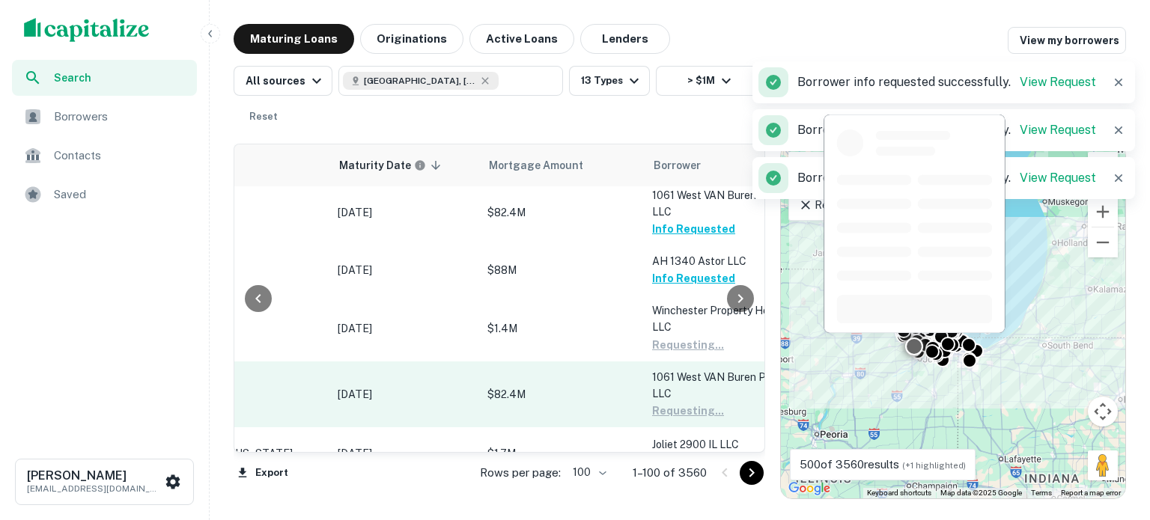
click at [680, 453] on button "Request Borrower Info" at bounding box center [712, 462] width 121 height 18
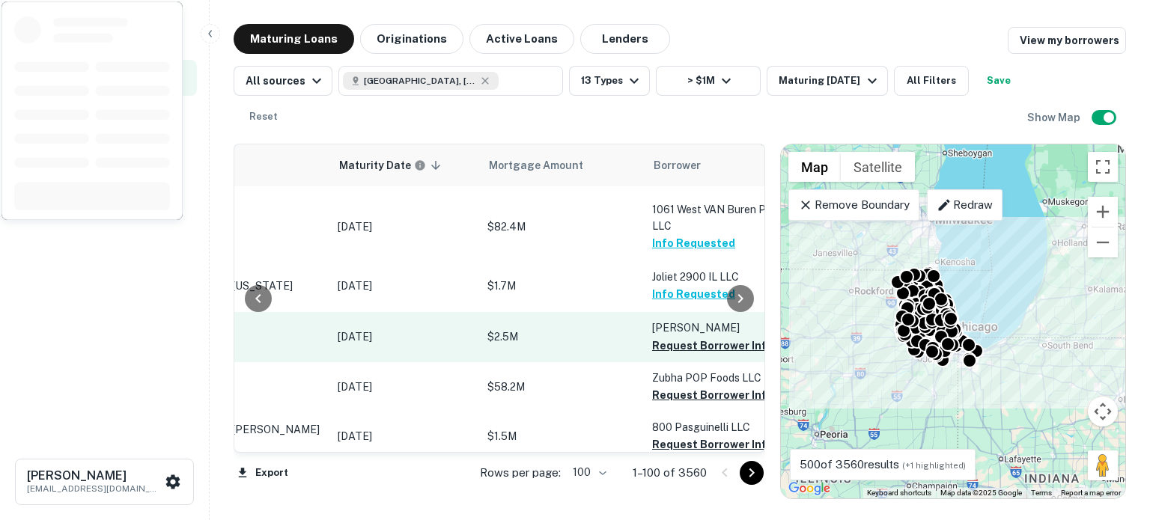
scroll to position [1572, 157]
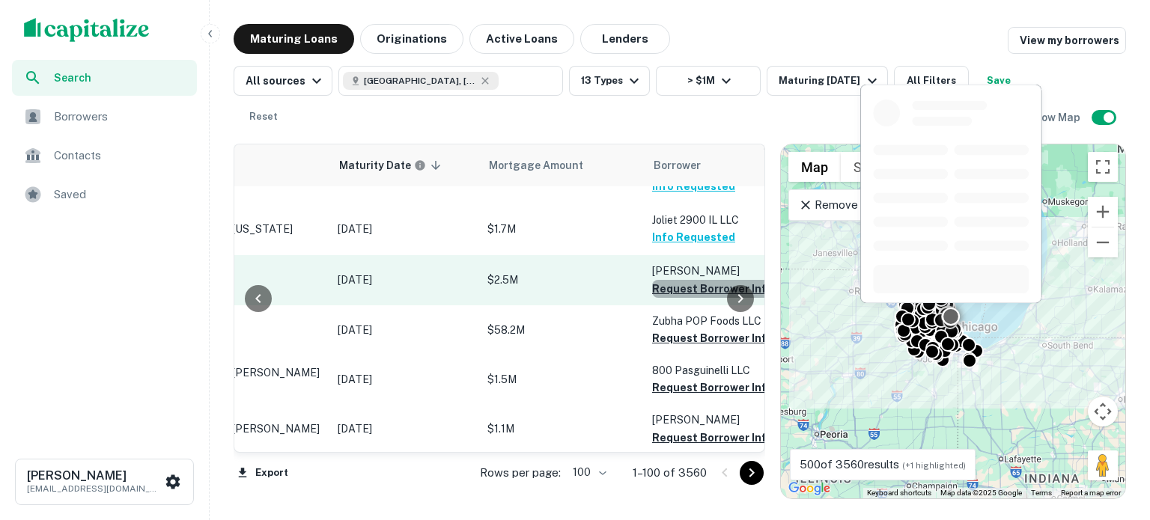
click at [691, 280] on button "Request Borrower Info" at bounding box center [712, 289] width 121 height 18
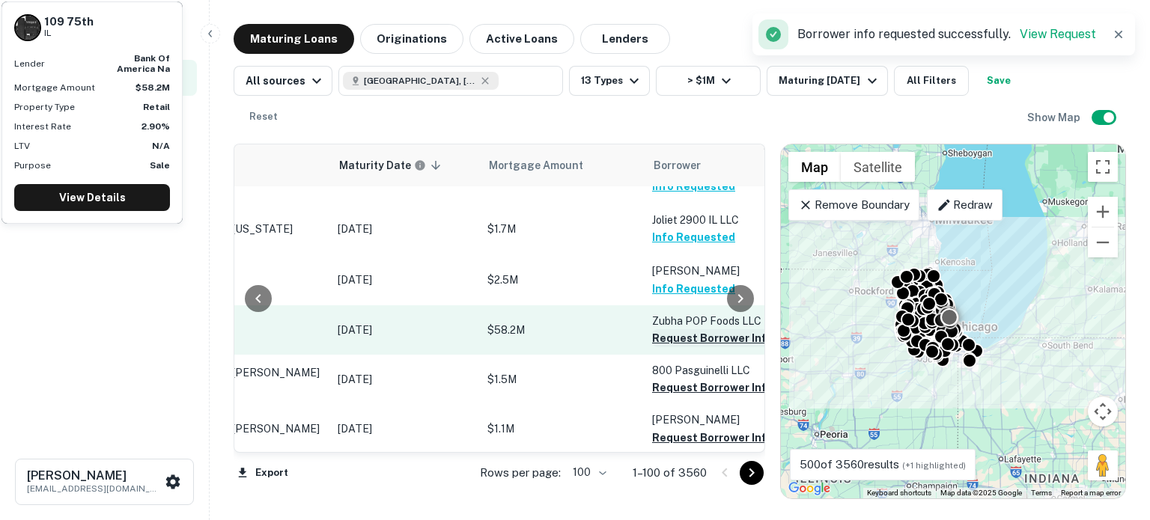
click at [683, 329] on button "Request Borrower Info" at bounding box center [712, 338] width 121 height 18
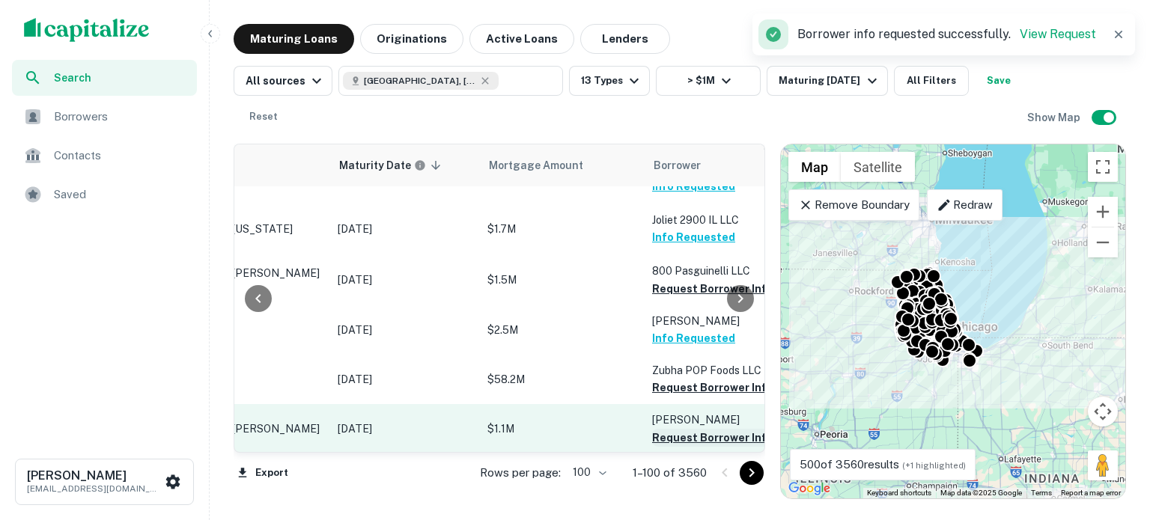
click at [685, 429] on button "Request Borrower Info" at bounding box center [712, 438] width 121 height 18
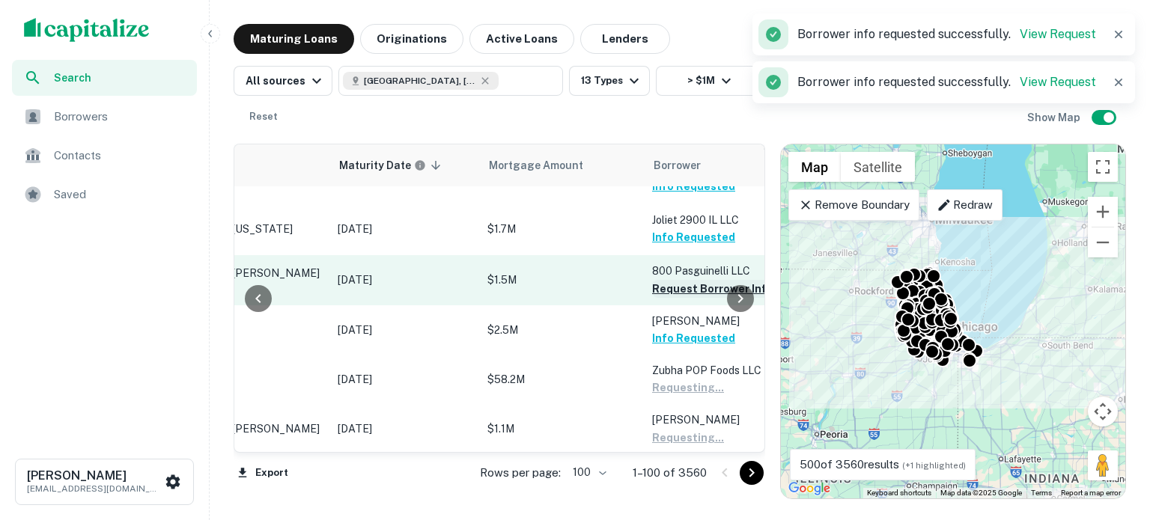
click at [704, 280] on button "Request Borrower Info" at bounding box center [712, 289] width 121 height 18
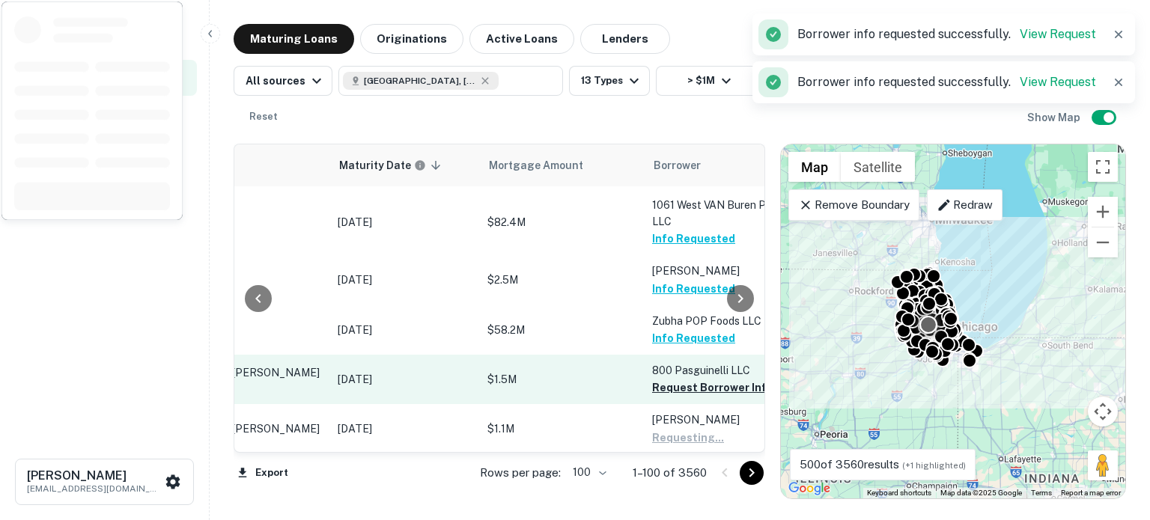
scroll to position [1647, 157]
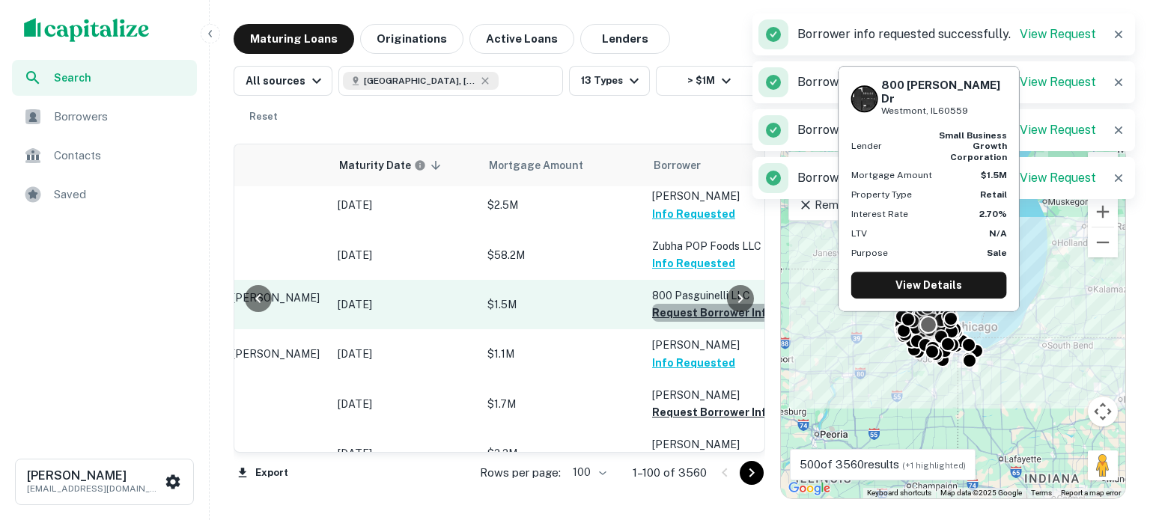
click at [700, 304] on button "Request Borrower Info" at bounding box center [712, 313] width 121 height 18
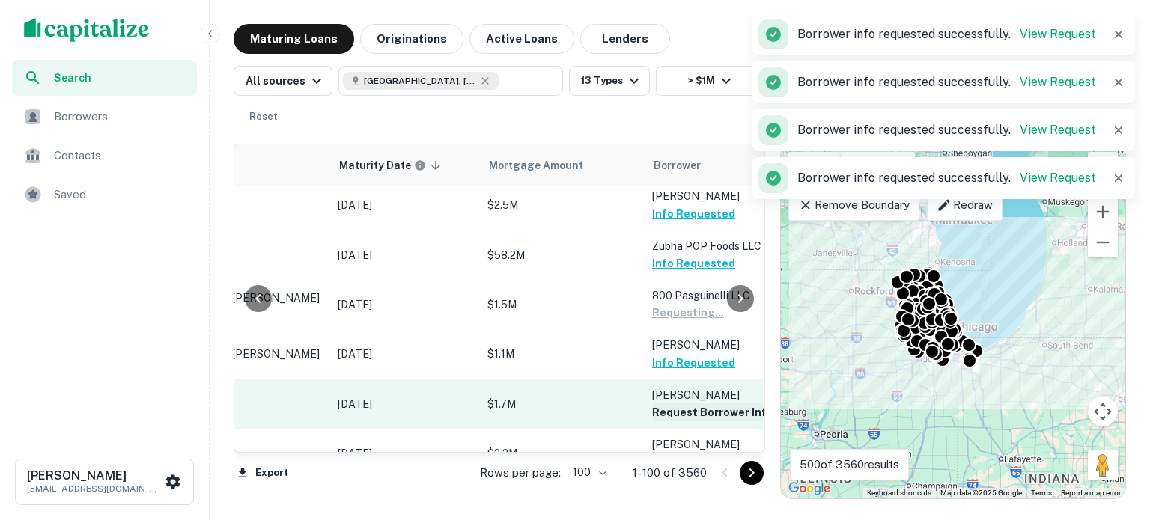
click at [722, 403] on button "Request Borrower Info" at bounding box center [712, 412] width 121 height 18
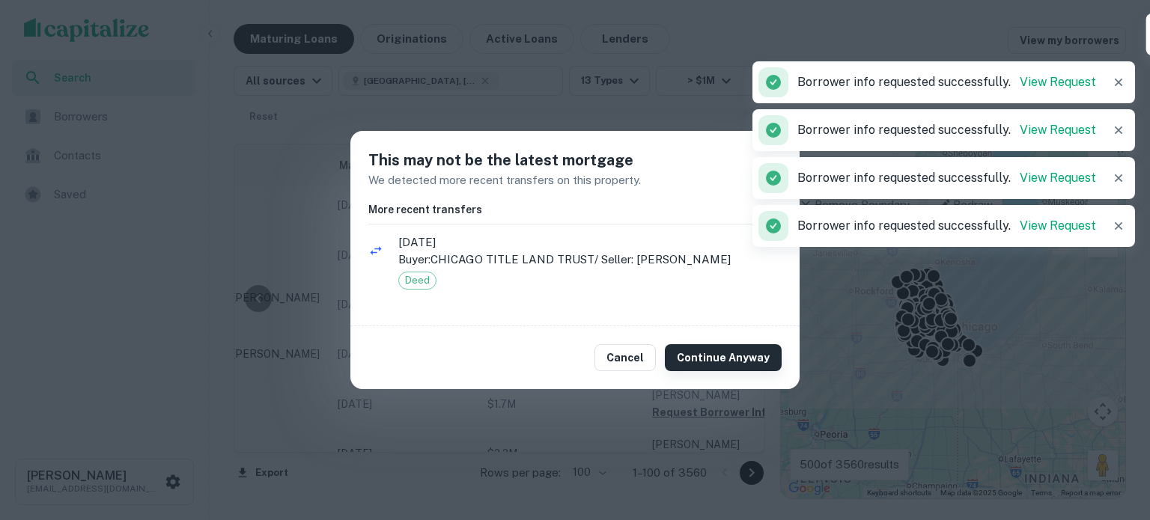
click at [722, 359] on button "Continue Anyway" at bounding box center [723, 357] width 117 height 27
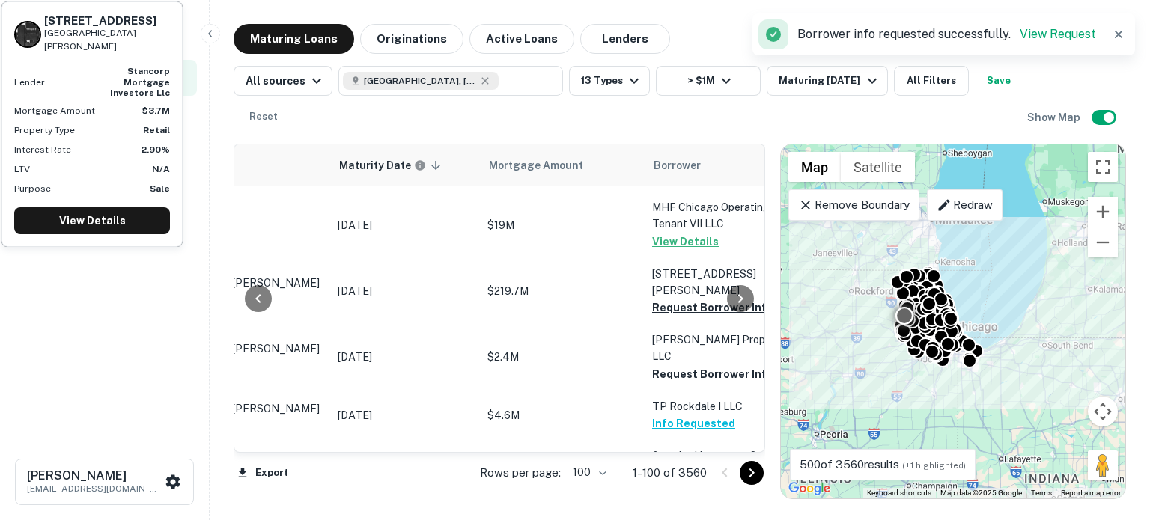
scroll to position [2395, 157]
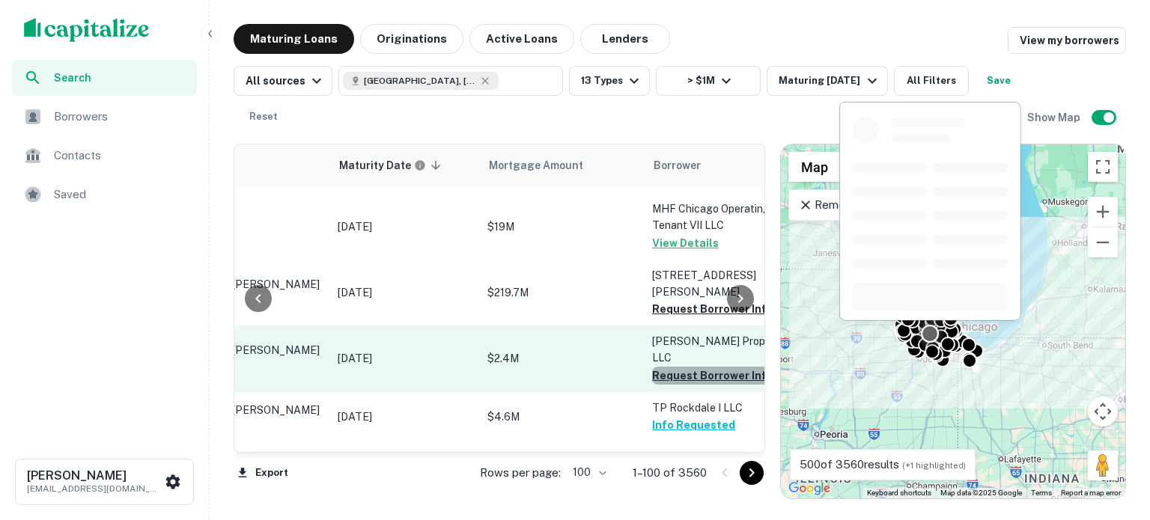
click at [715, 367] on button "Request Borrower Info" at bounding box center [712, 376] width 121 height 18
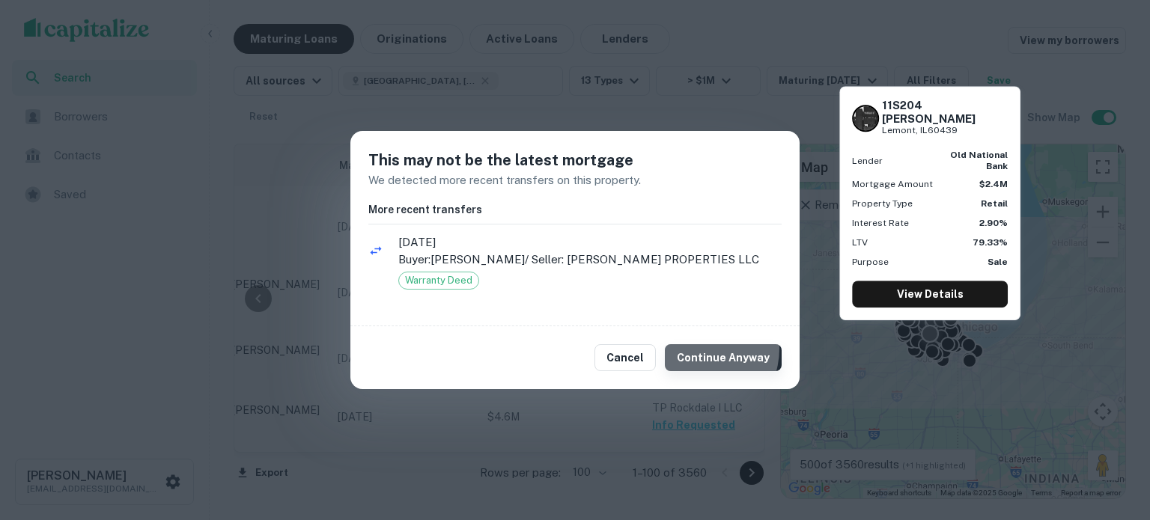
click at [704, 350] on button "Continue Anyway" at bounding box center [723, 357] width 117 height 27
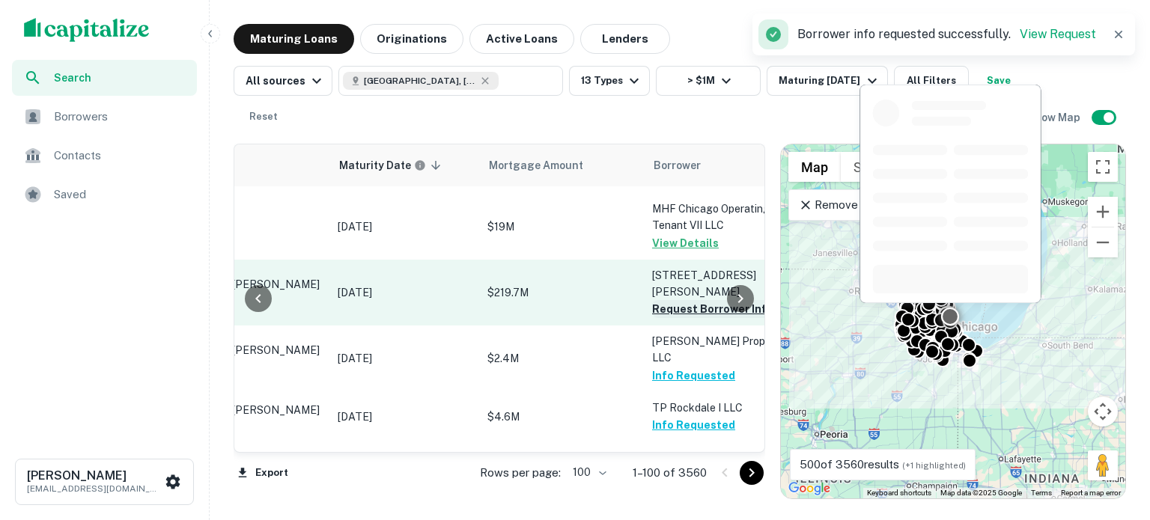
click at [687, 300] on button "Request Borrower Info" at bounding box center [712, 309] width 121 height 18
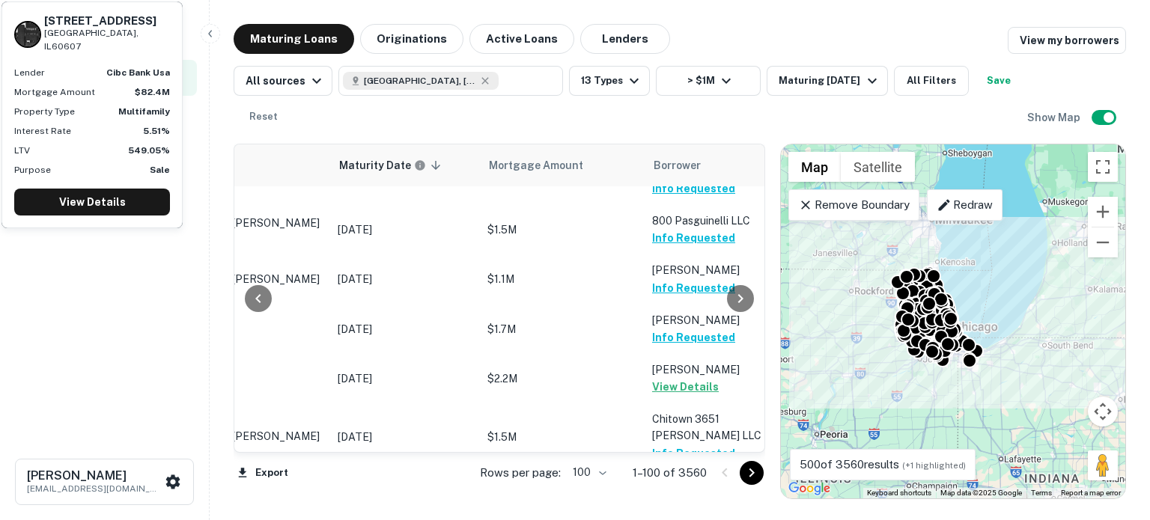
scroll to position [1123, 157]
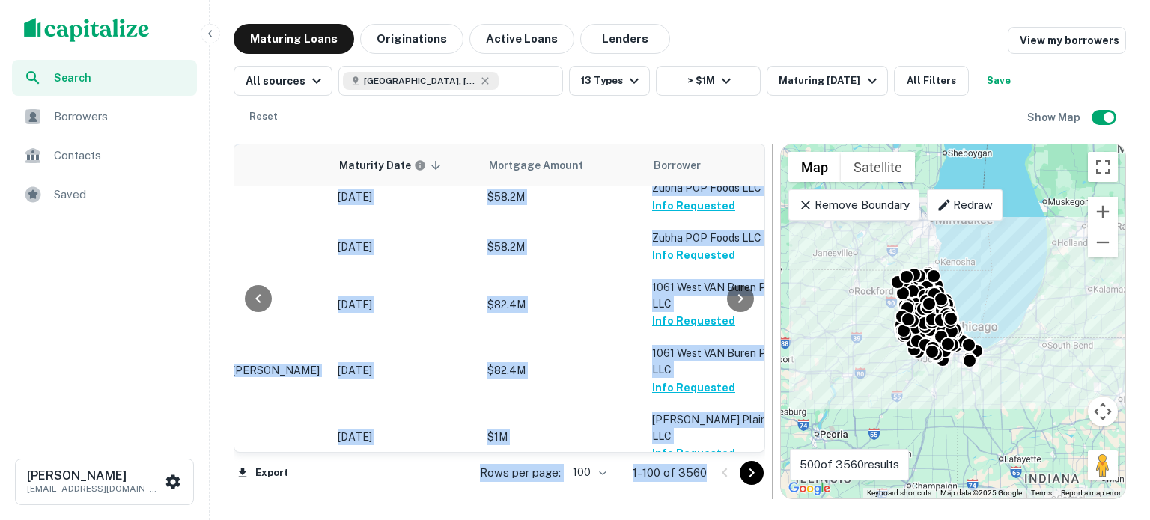
drag, startPoint x: 754, startPoint y: 219, endPoint x: 775, endPoint y: 227, distance: 23.2
click at [775, 227] on div "Location Maturity Date sorted descending Mortgage Amount Borrower Lender Purpos…" at bounding box center [680, 316] width 892 height 368
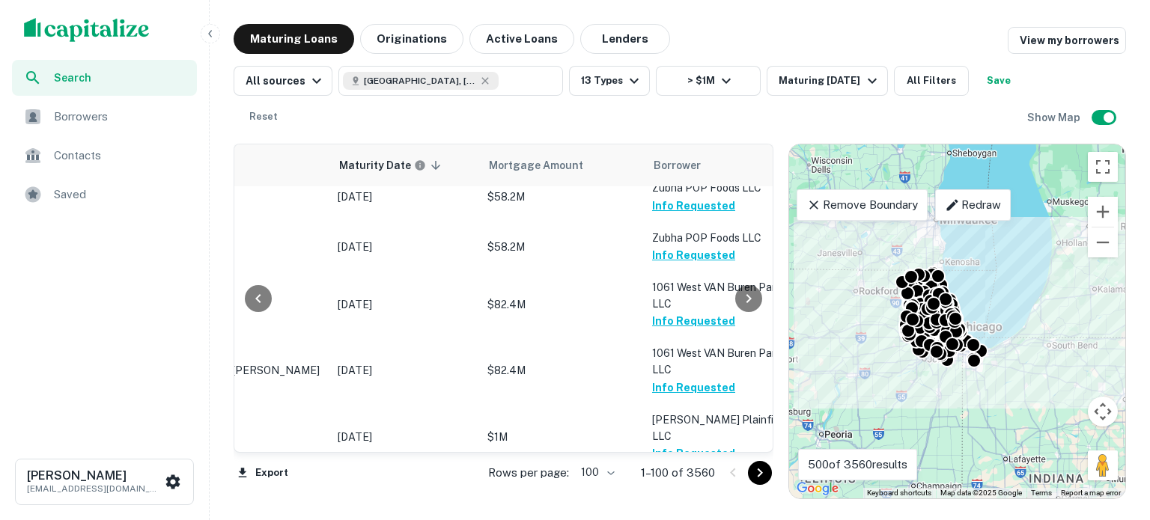
click at [796, 118] on div "All sources Chicago, IL, USA ​ 13 Types > $1M Maturing In 1 Year All Filters Sa…" at bounding box center [630, 99] width 793 height 66
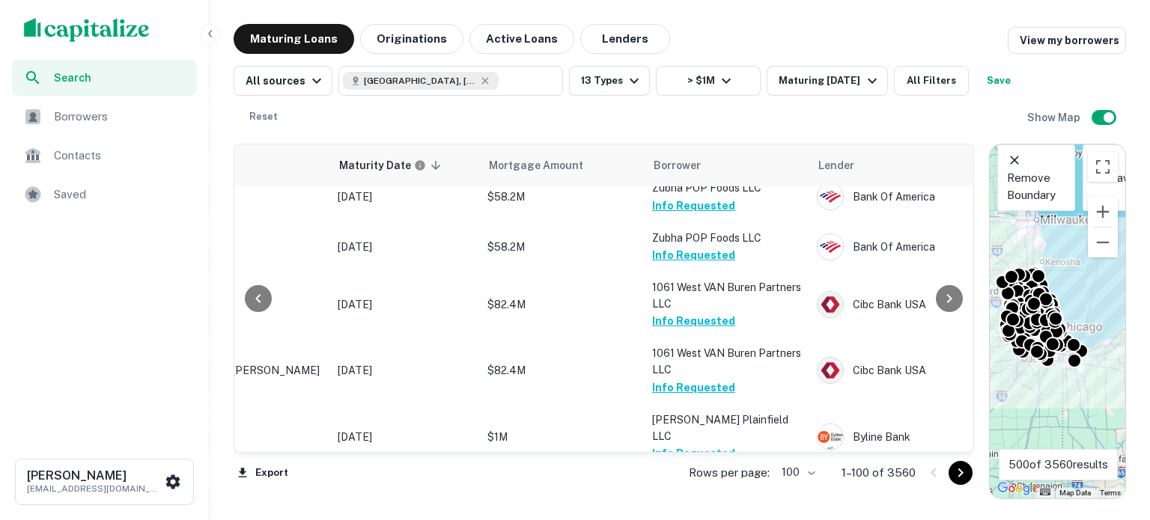
drag, startPoint x: 799, startPoint y: 175, endPoint x: 978, endPoint y: 170, distance: 179.0
click at [978, 170] on div at bounding box center [981, 322] width 15 height 356
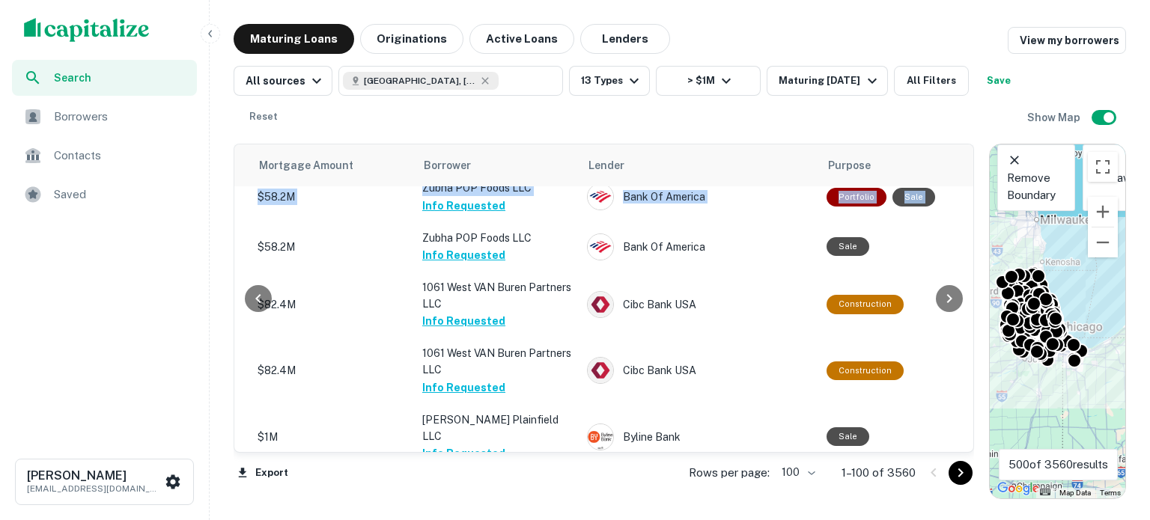
drag, startPoint x: 963, startPoint y: 219, endPoint x: 959, endPoint y: 182, distance: 37.7
click at [969, 173] on div "Location Maturity Date sorted descending Mortgage Amount Borrower Lender Purpos…" at bounding box center [604, 298] width 740 height 309
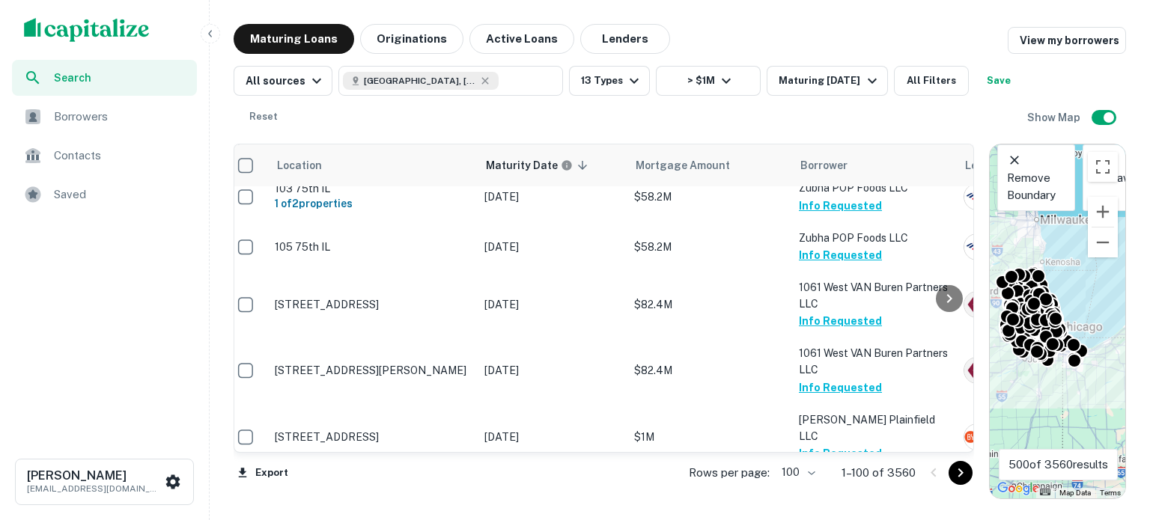
click at [472, 493] on div "Location Maturity Date sorted descending Mortgage Amount Borrower Lender Purpos…" at bounding box center [604, 322] width 740 height 356
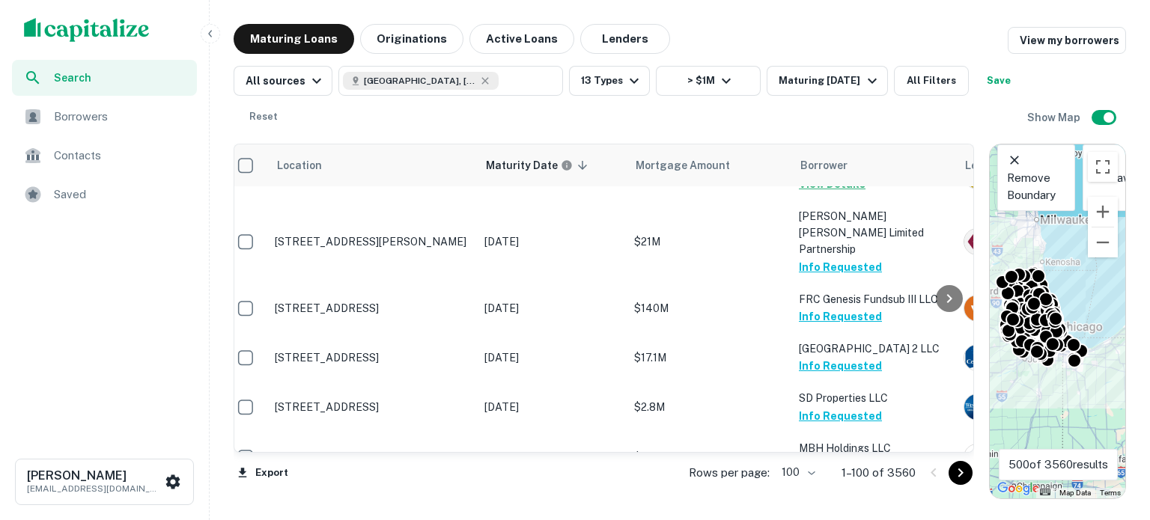
scroll to position [0, 10]
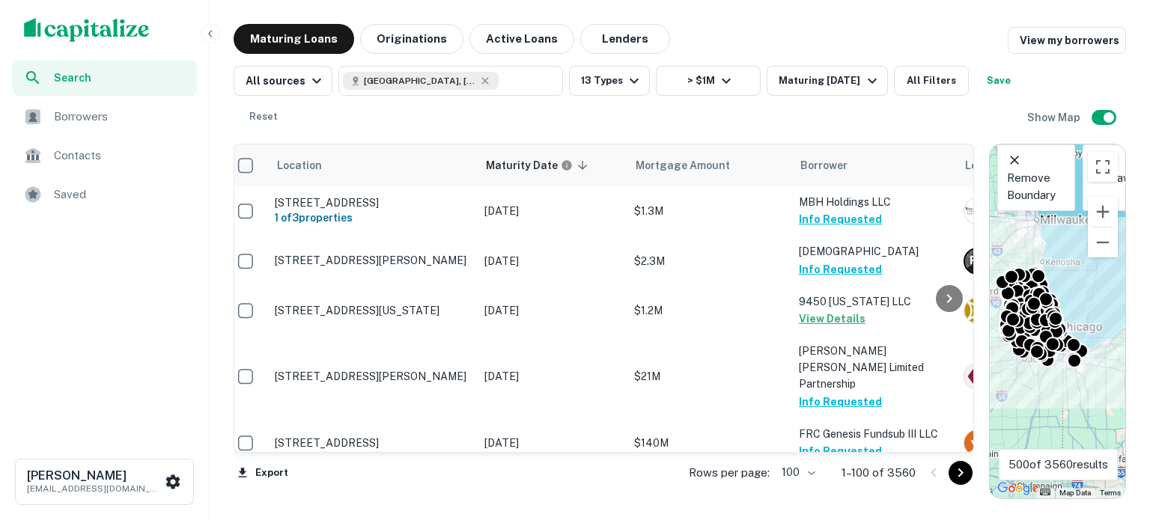
click at [964, 474] on icon "Go to next page" at bounding box center [960, 473] width 18 height 18
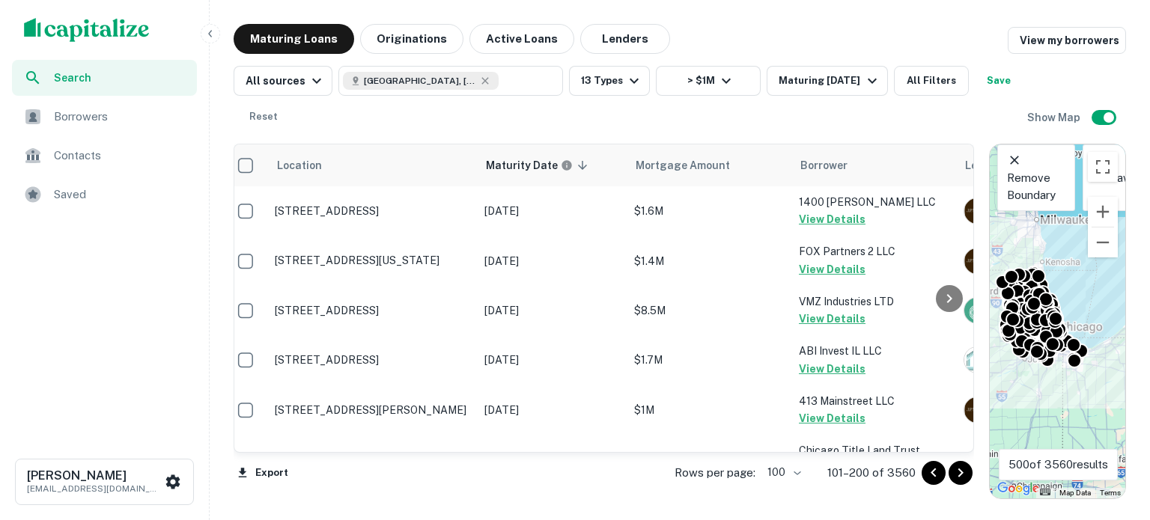
drag, startPoint x: 859, startPoint y: 382, endPoint x: 464, endPoint y: 109, distance: 479.8
click at [461, 111] on div "All sources Chicago, IL, USA ​ 13 Types > $1M Maturing In 1 Year All Filters Sa…" at bounding box center [630, 99] width 793 height 66
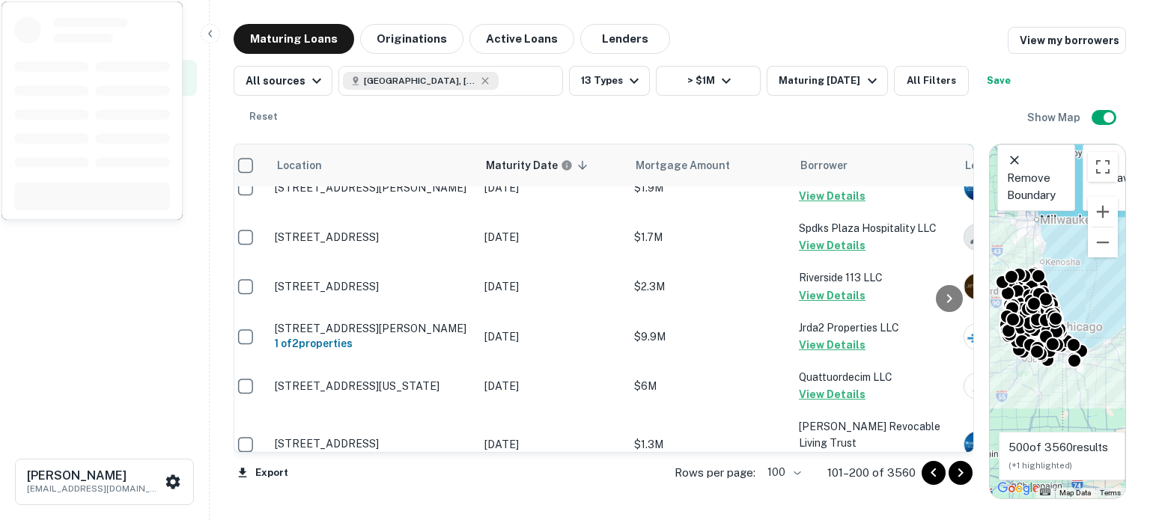
scroll to position [5181, 10]
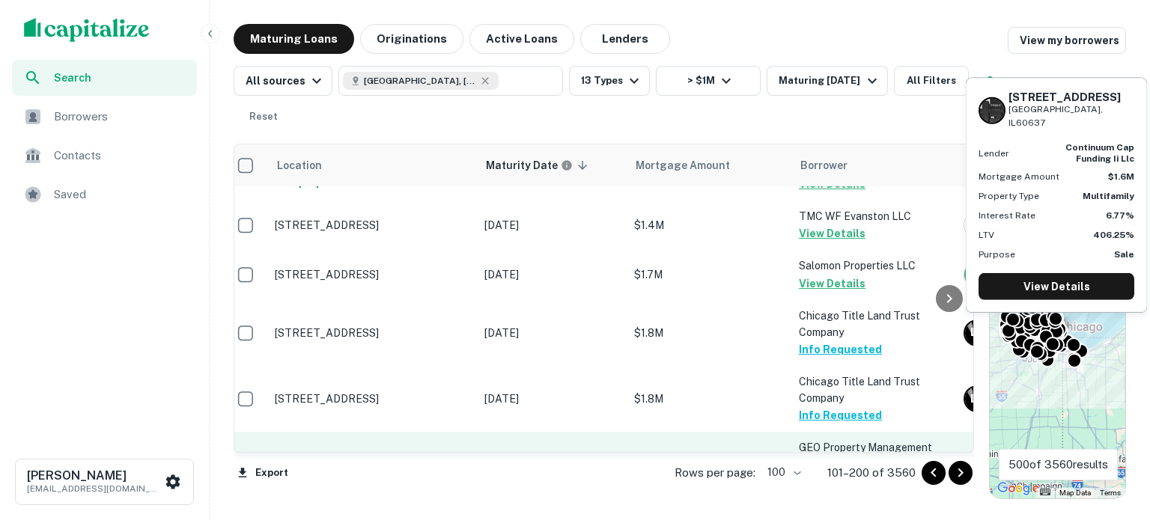
click at [913, 432] on td "GEO Property Management LLC Request Borrower Info" at bounding box center [873, 465] width 165 height 66
click at [883, 473] on button "Request Borrower Info" at bounding box center [859, 482] width 121 height 18
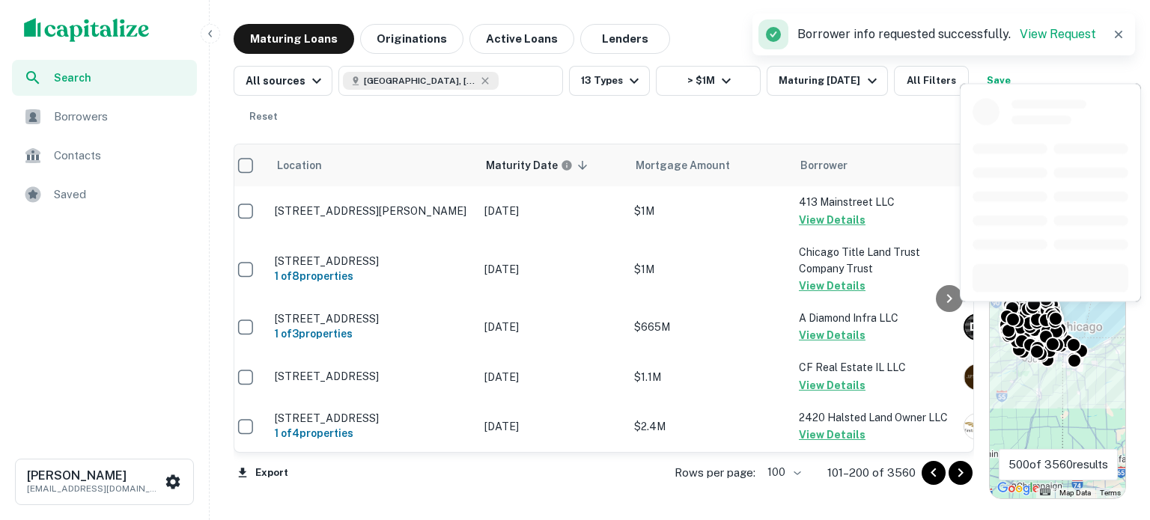
scroll to position [0, 10]
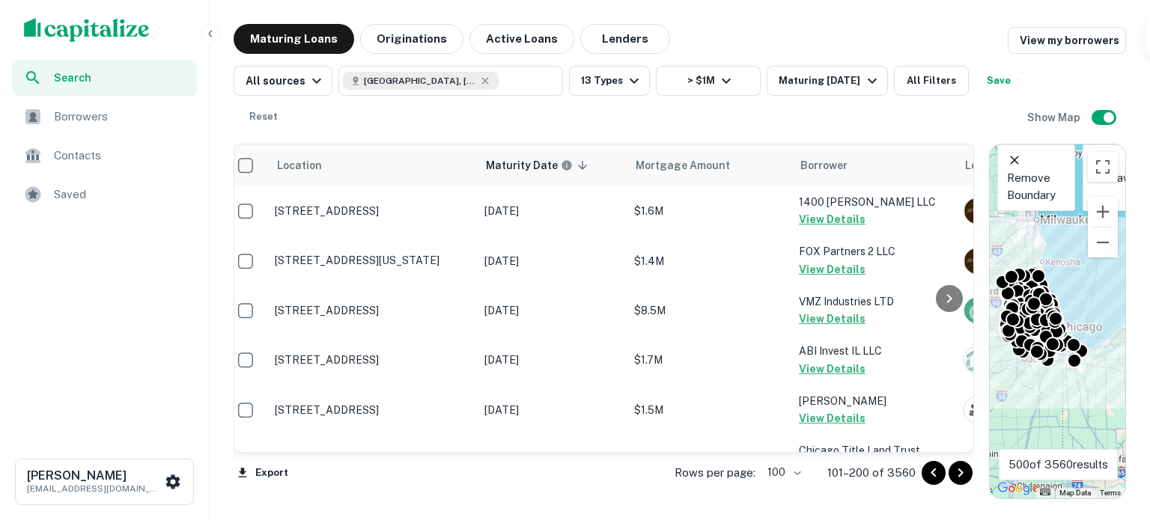
click at [962, 471] on icon "Go to next page" at bounding box center [960, 473] width 18 height 18
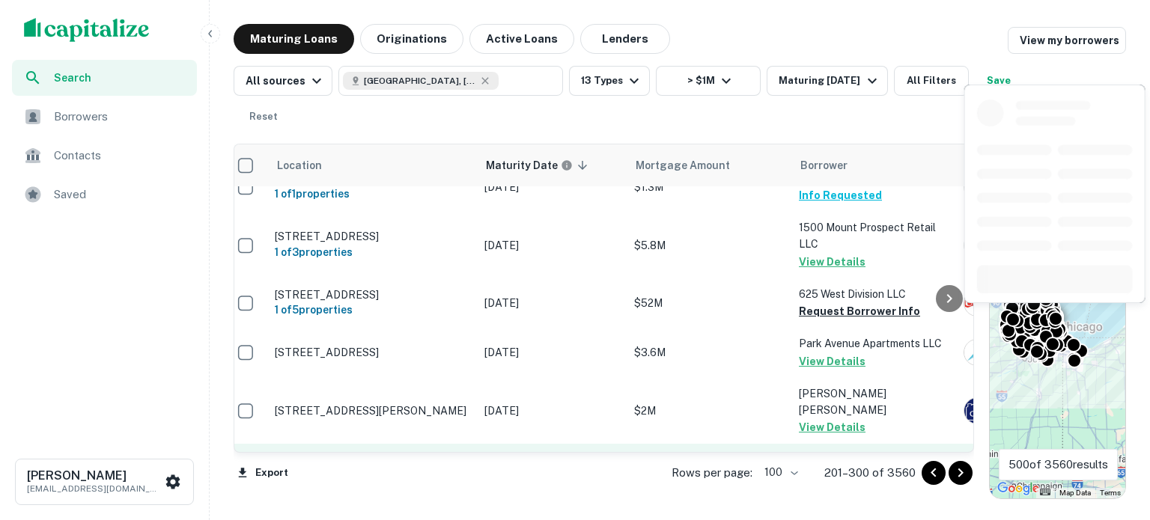
scroll to position [3219, 10]
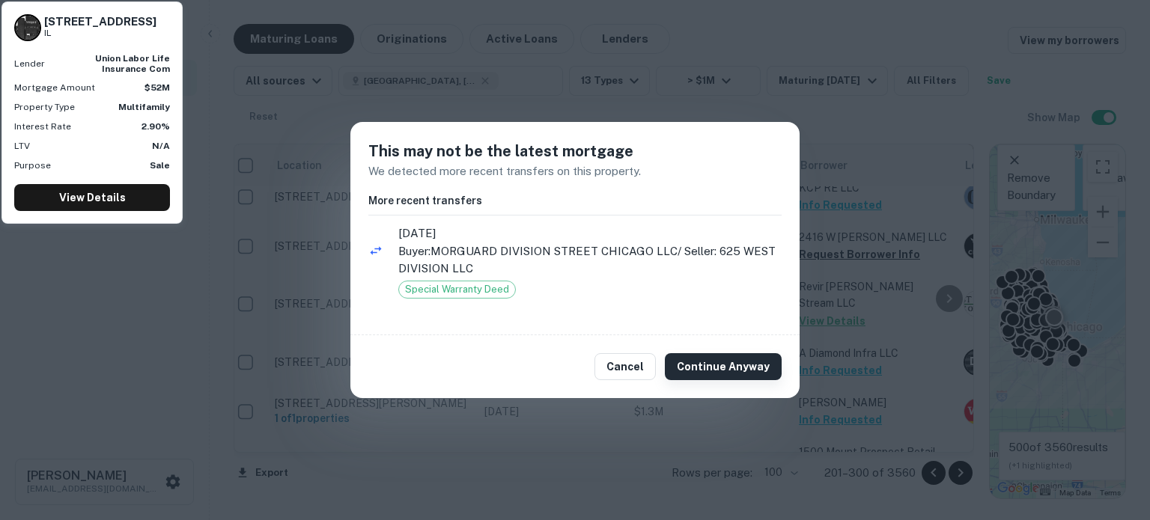
click at [722, 360] on button "Continue Anyway" at bounding box center [723, 366] width 117 height 27
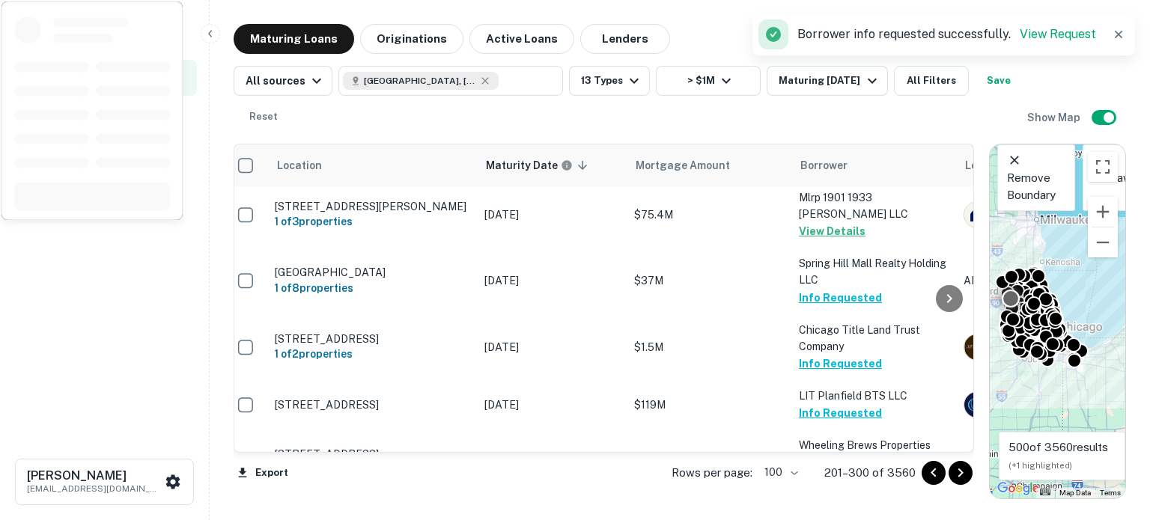
scroll to position [4970, 10]
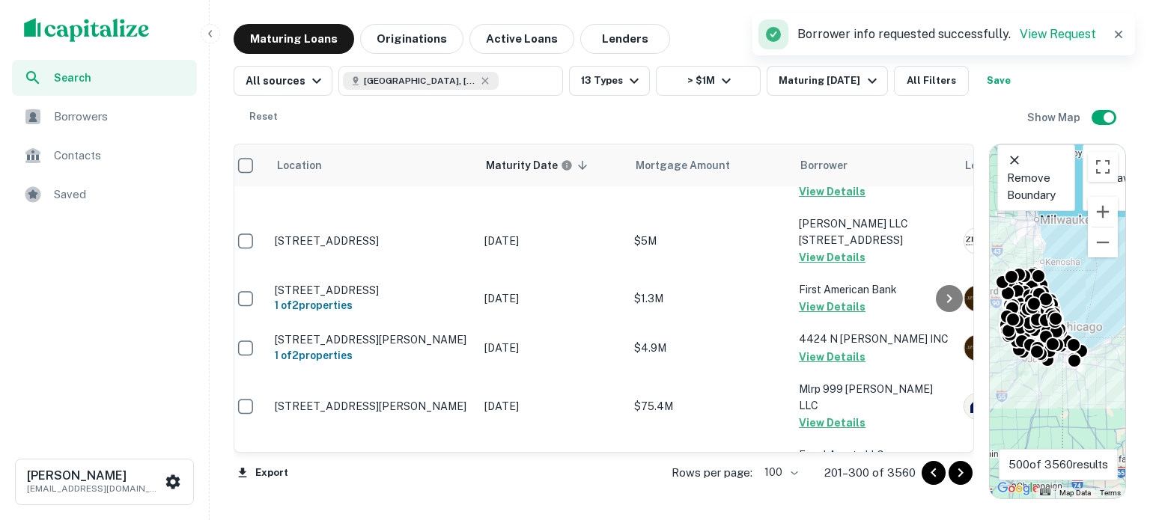
click at [963, 482] on button "Go to next page" at bounding box center [960, 473] width 24 height 24
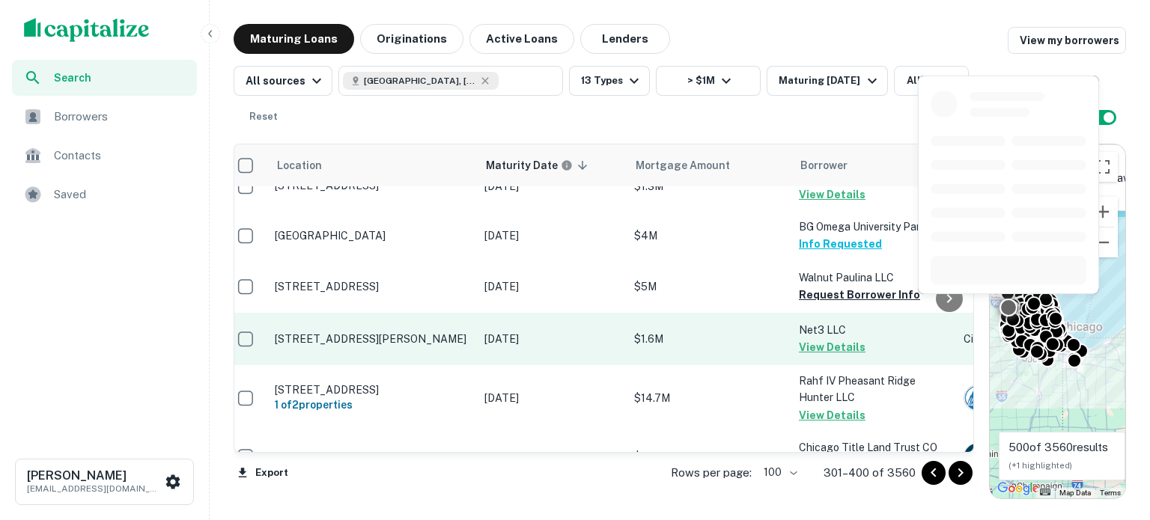
scroll to position [2994, 10]
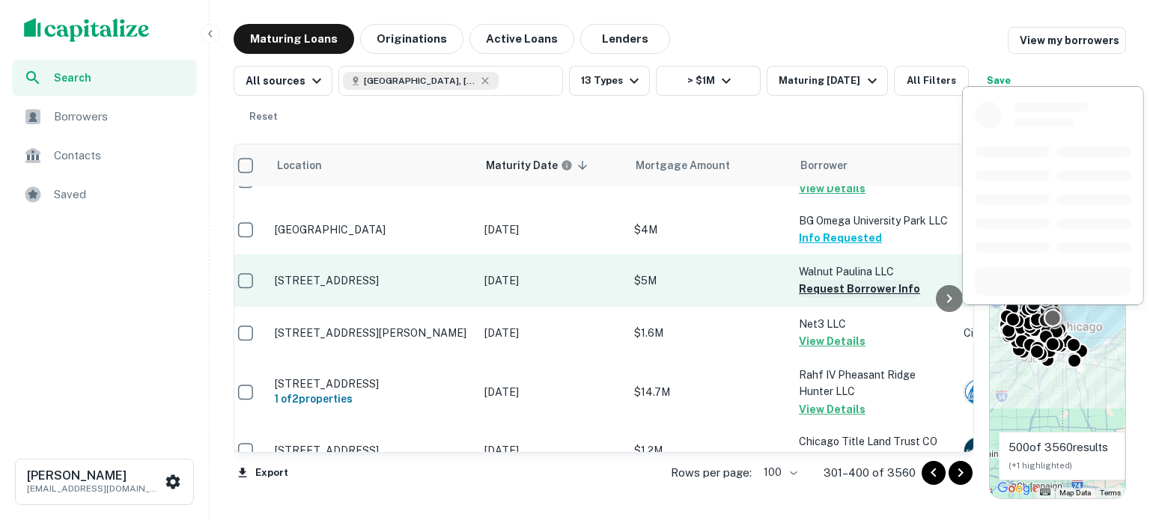
click at [871, 288] on button "Request Borrower Info" at bounding box center [859, 289] width 121 height 18
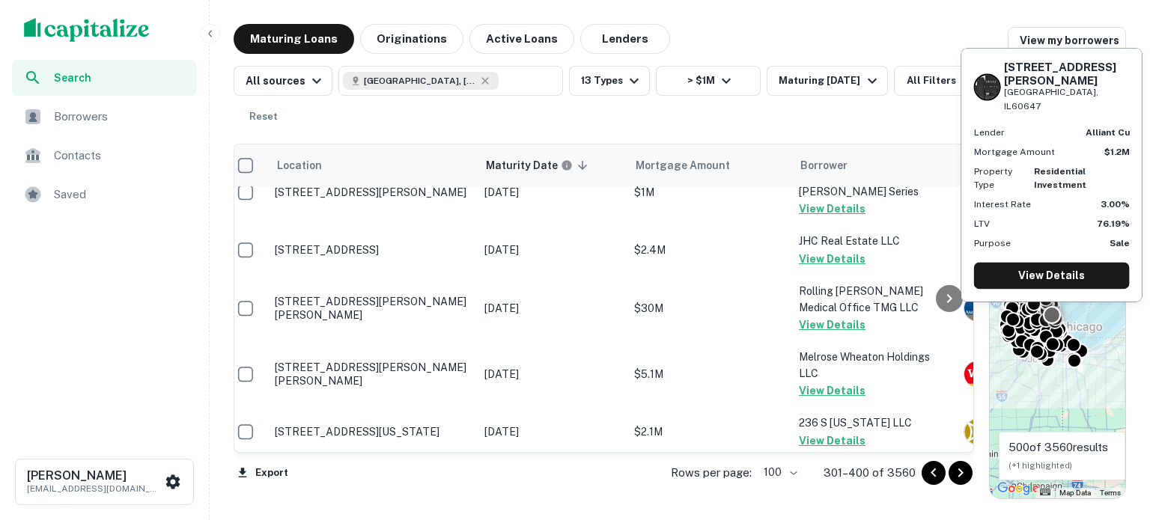
scroll to position [1401, 10]
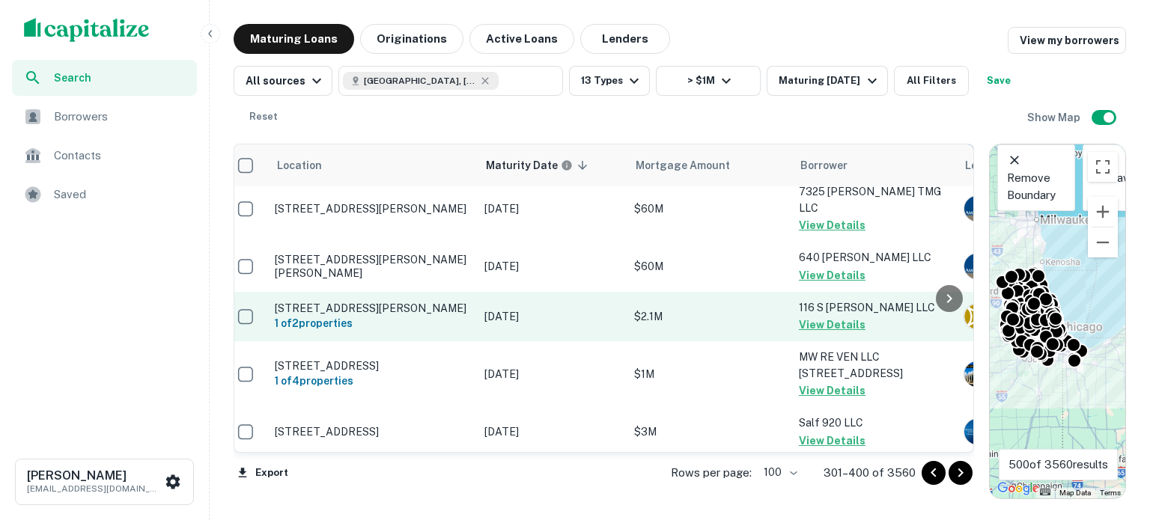
click at [1149, 18] on html "Search Borrowers Contacts Saved Roman Devdyuk roman.devdyuk@marcusmillichap.com…" at bounding box center [575, 260] width 1150 height 520
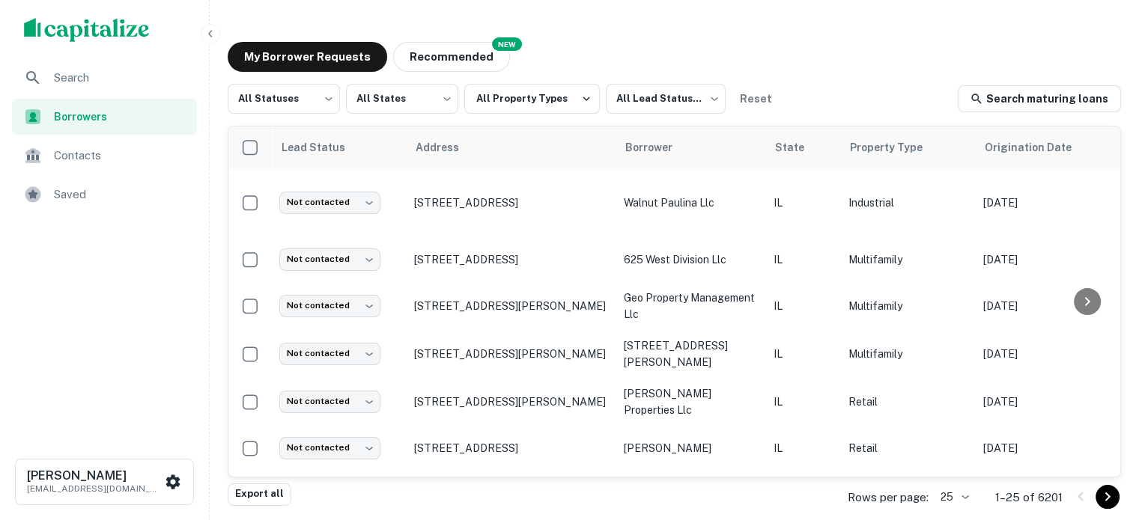
drag, startPoint x: 1141, startPoint y: 322, endPoint x: 1520, endPoint y: 340, distance: 379.2
click at [1138, 340] on html "Search Borrowers Contacts Saved Roman Devdyuk roman.devdyuk@marcusmillichap.com…" at bounding box center [569, 260] width 1139 height 520
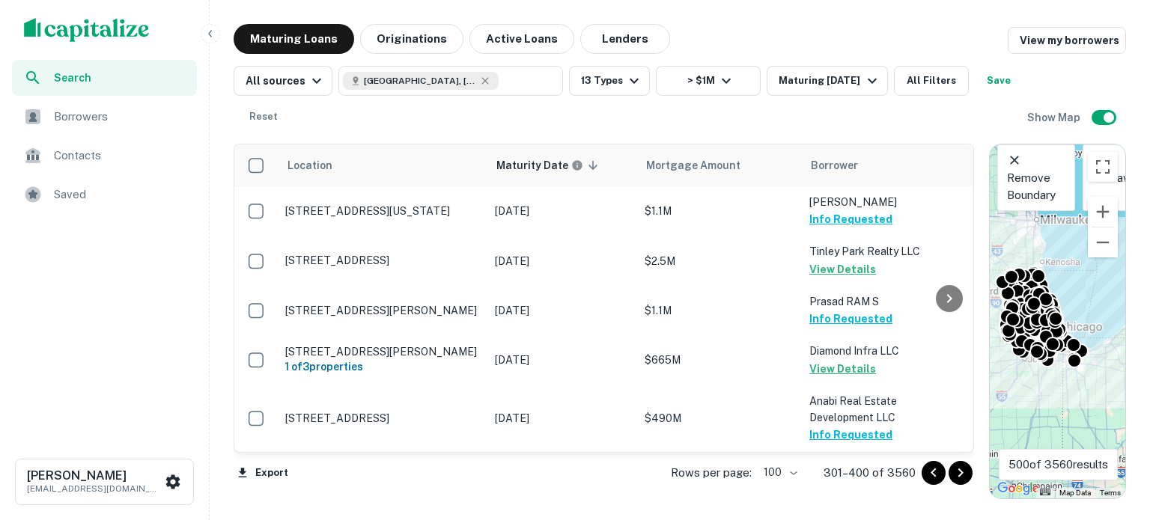
scroll to position [1401, 10]
